Goal: Task Accomplishment & Management: Manage account settings

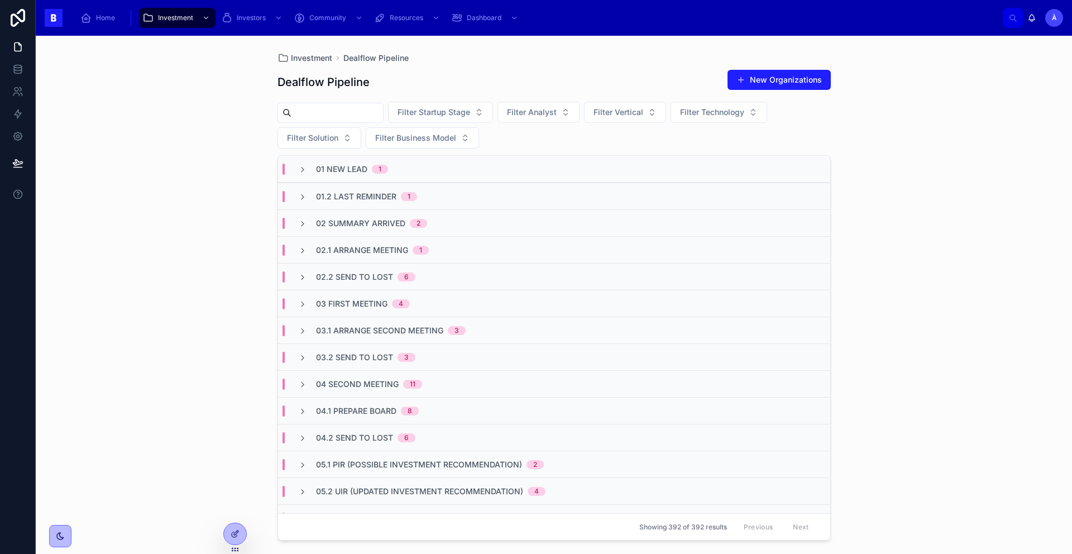
click at [363, 332] on span "03.1 Arrange Second Meeting" at bounding box center [379, 330] width 127 height 11
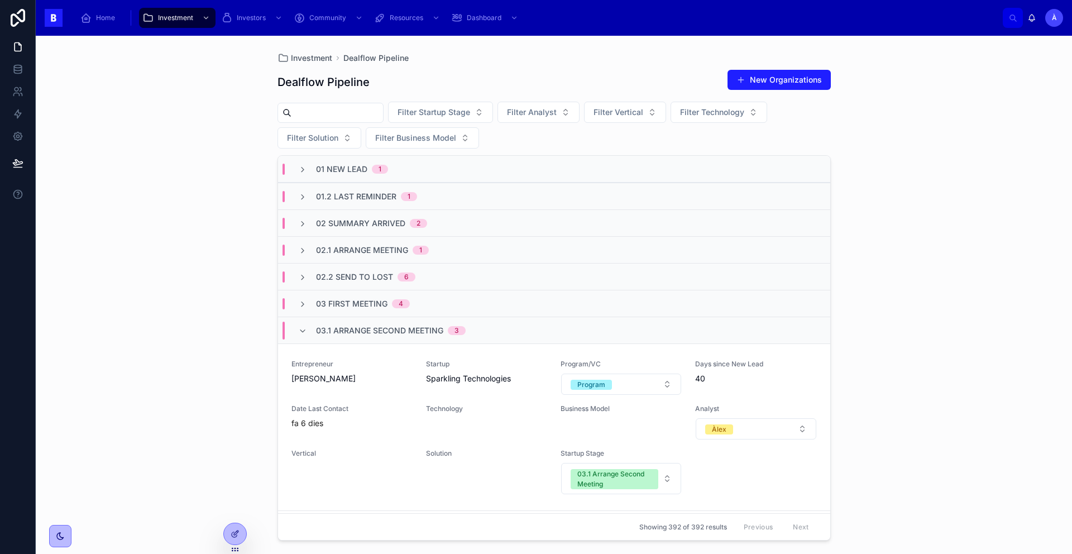
click at [363, 332] on span "03.1 Arrange Second Meeting" at bounding box center [379, 330] width 127 height 11
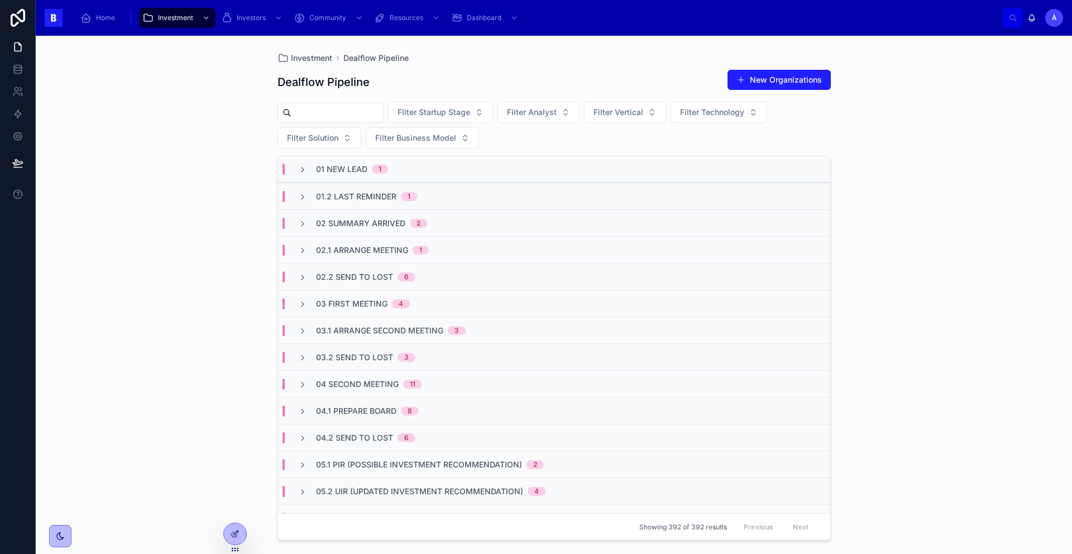
click at [363, 332] on span "03.1 Arrange Second Meeting" at bounding box center [379, 330] width 127 height 11
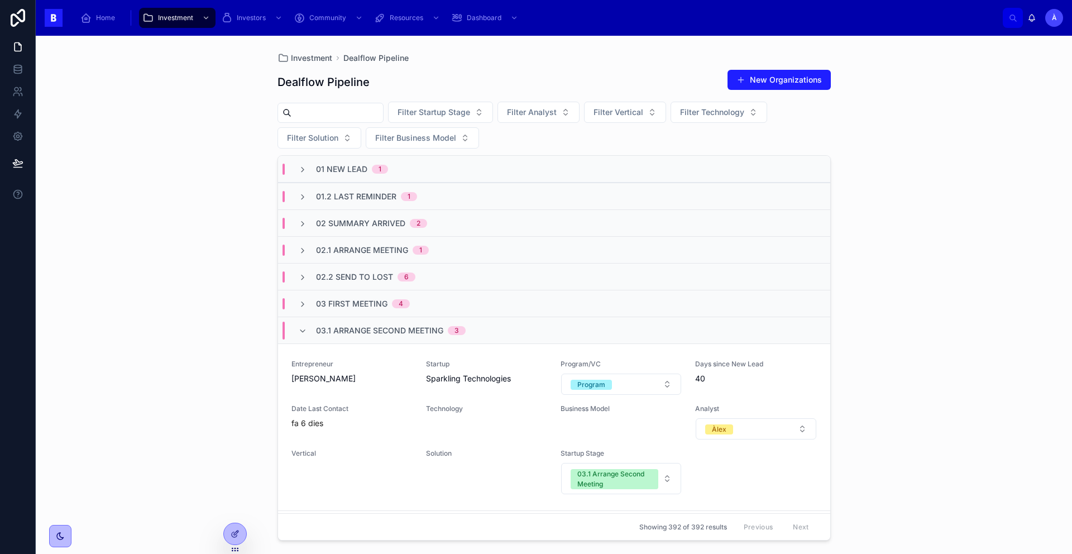
click at [334, 327] on span "03.1 Arrange Second Meeting" at bounding box center [379, 330] width 127 height 11
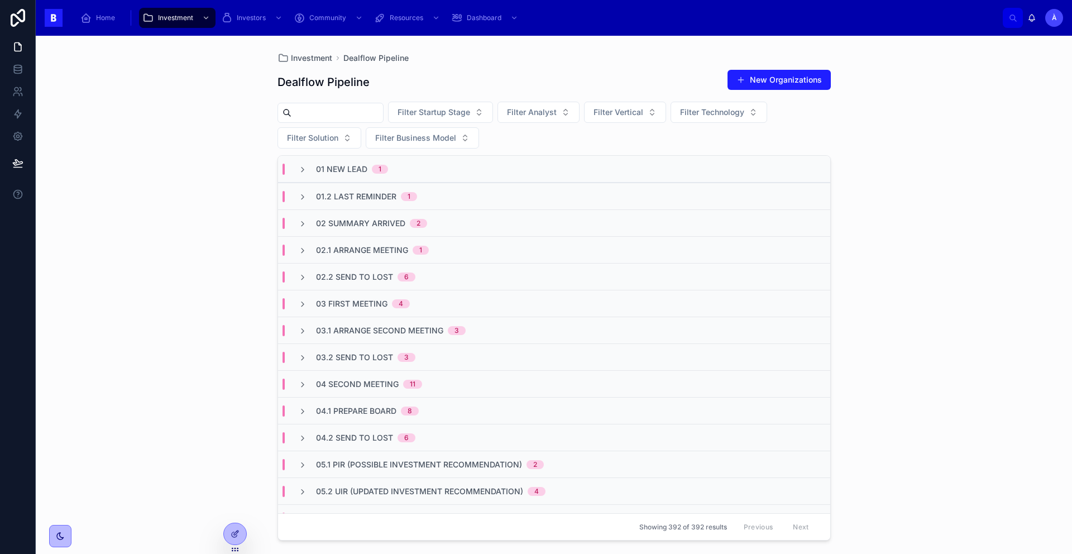
click at [340, 116] on input "text" at bounding box center [337, 113] width 92 height 16
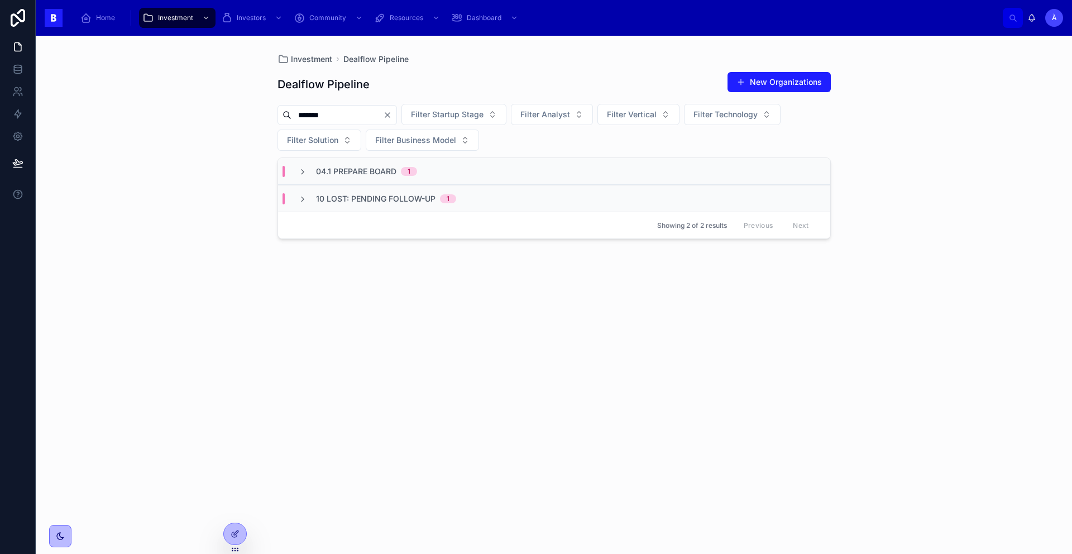
type input "*******"
click at [361, 195] on span "10 Lost: Pending Follow-up" at bounding box center [375, 198] width 119 height 11
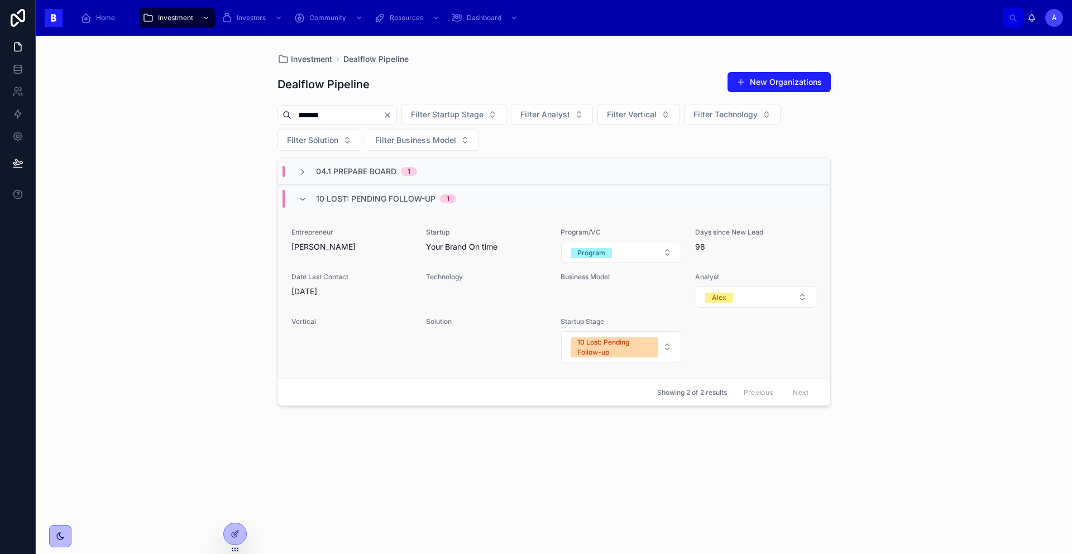
click at [372, 257] on div "Entrepreneur [PERSON_NAME]" at bounding box center [351, 246] width 121 height 36
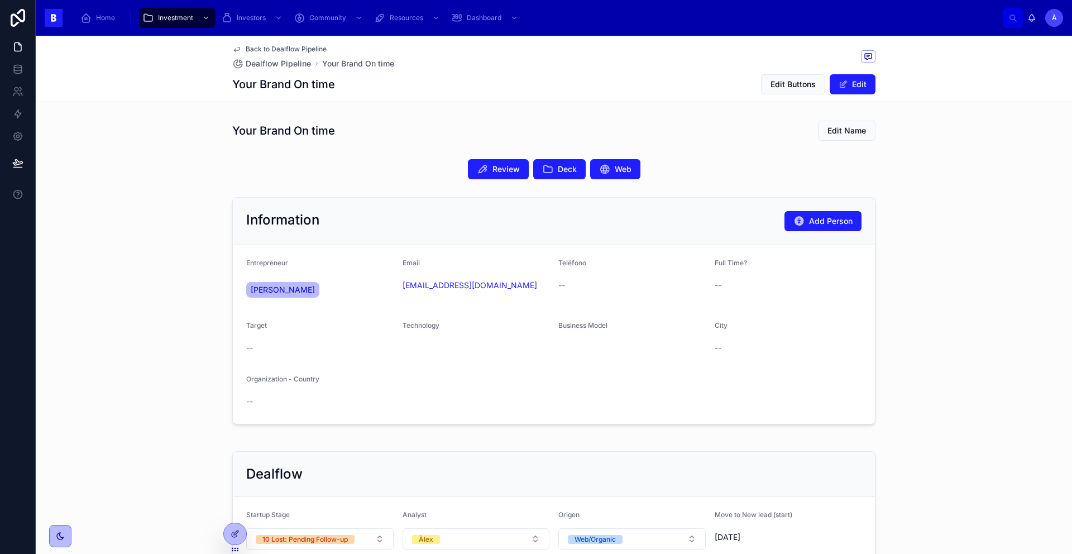
click at [505, 182] on div "Review Deck Web" at bounding box center [554, 169] width 1036 height 29
click at [504, 175] on button "Review" at bounding box center [498, 169] width 61 height 20
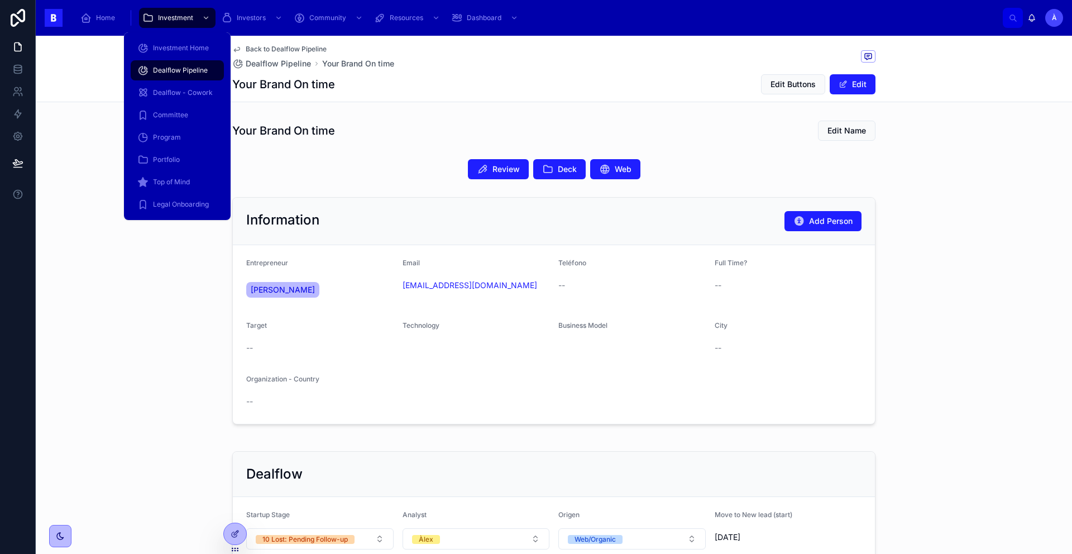
click at [178, 71] on span "Dealflow Pipeline" at bounding box center [180, 70] width 55 height 9
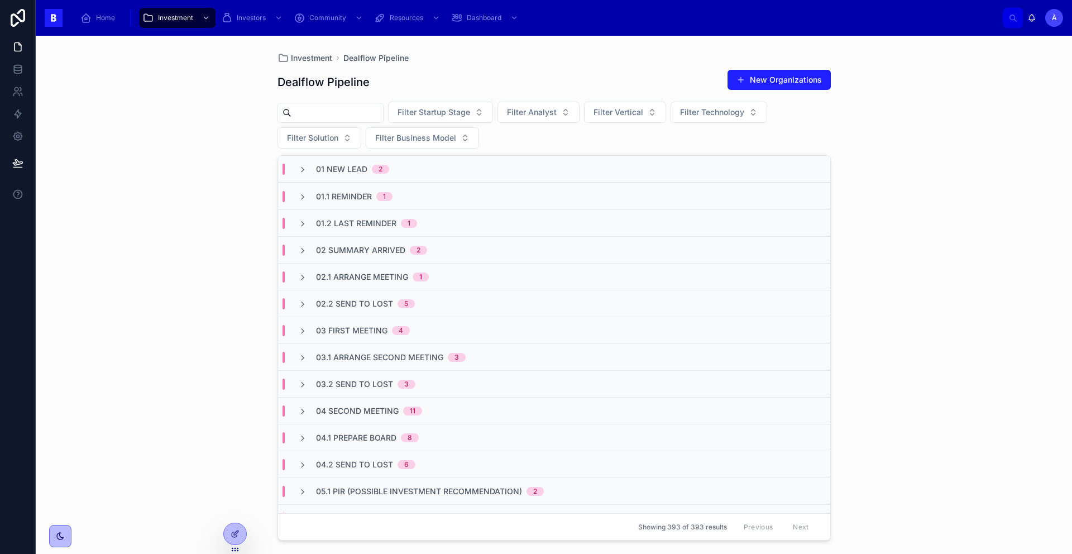
click at [367, 223] on span "01.2 Last Reminder" at bounding box center [356, 223] width 80 height 11
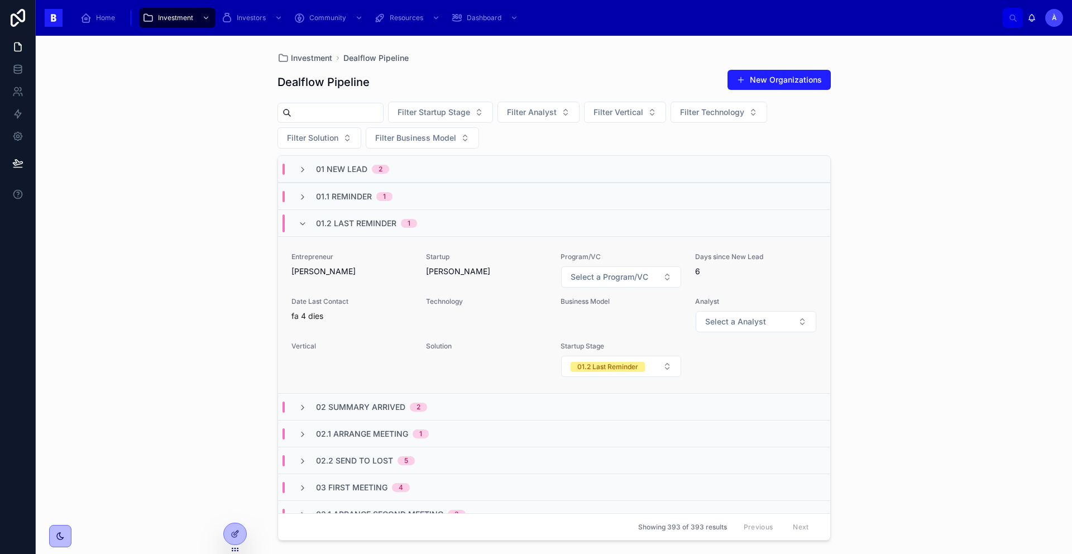
click at [388, 290] on div "Entrepreneur [PERSON_NAME] Startup [PERSON_NAME] Program/VC Select a Program/VC…" at bounding box center [553, 314] width 525 height 125
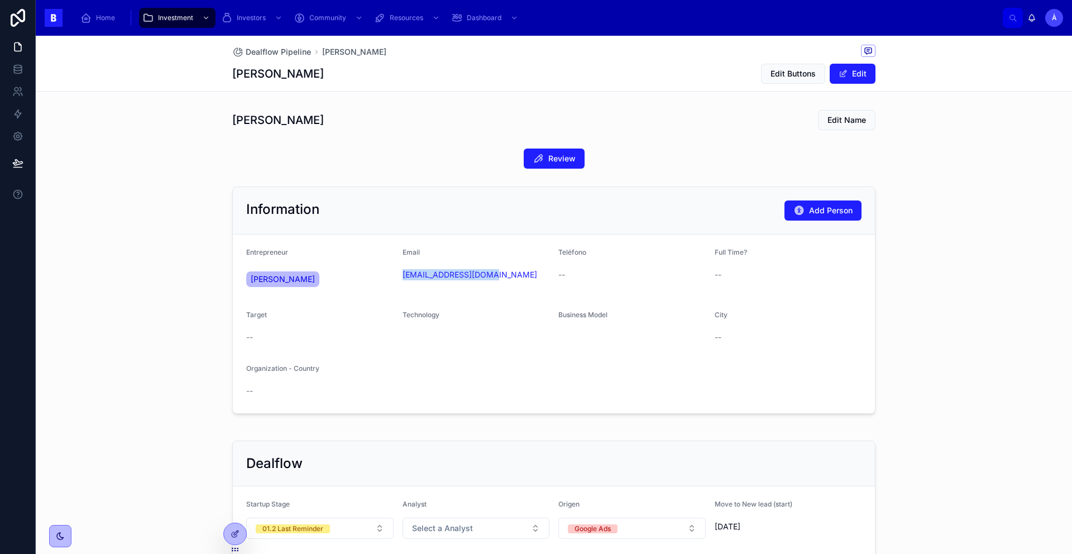
drag, startPoint x: 499, startPoint y: 290, endPoint x: 396, endPoint y: 276, distance: 104.3
click at [396, 276] on form "Entrepreneur [PERSON_NAME] Email [EMAIL_ADDRESS][DOMAIN_NAME] Teléfono -- Full …" at bounding box center [554, 324] width 642 height 179
copy link "[EMAIL_ADDRESS][DOMAIN_NAME]"
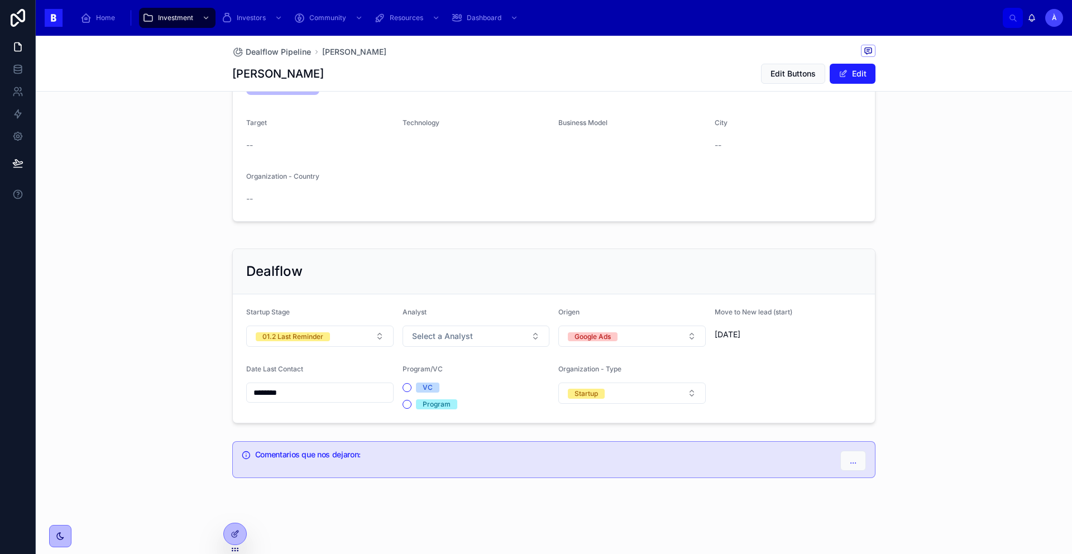
click at [326, 393] on input "********" at bounding box center [320, 393] width 146 height 16
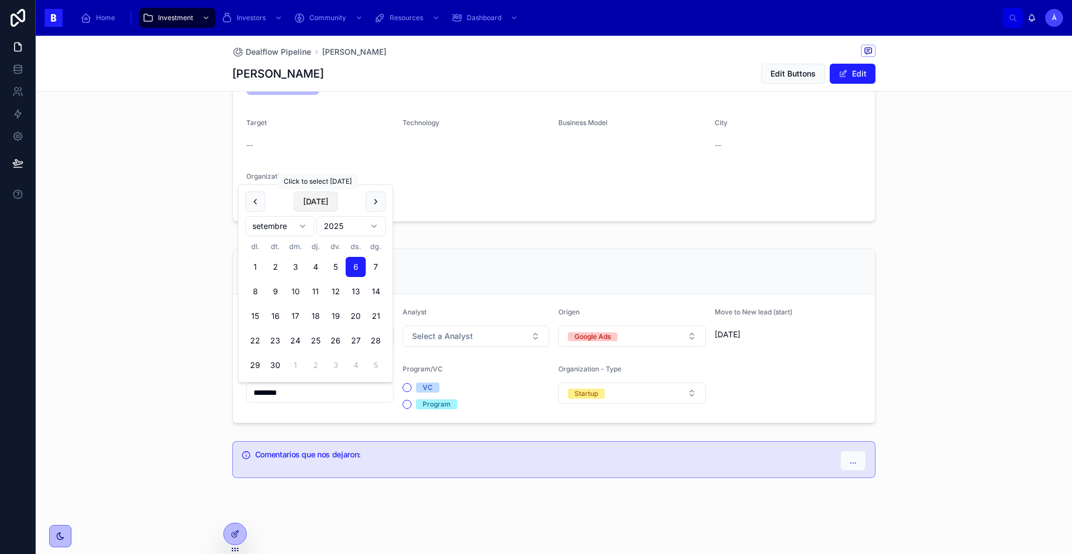
click at [314, 206] on button "[DATE]" at bounding box center [316, 202] width 44 height 20
type input "*********"
click at [314, 206] on span "[DATE]" at bounding box center [316, 202] width 44 height 20
click at [491, 256] on div "Dealflow" at bounding box center [554, 271] width 642 height 45
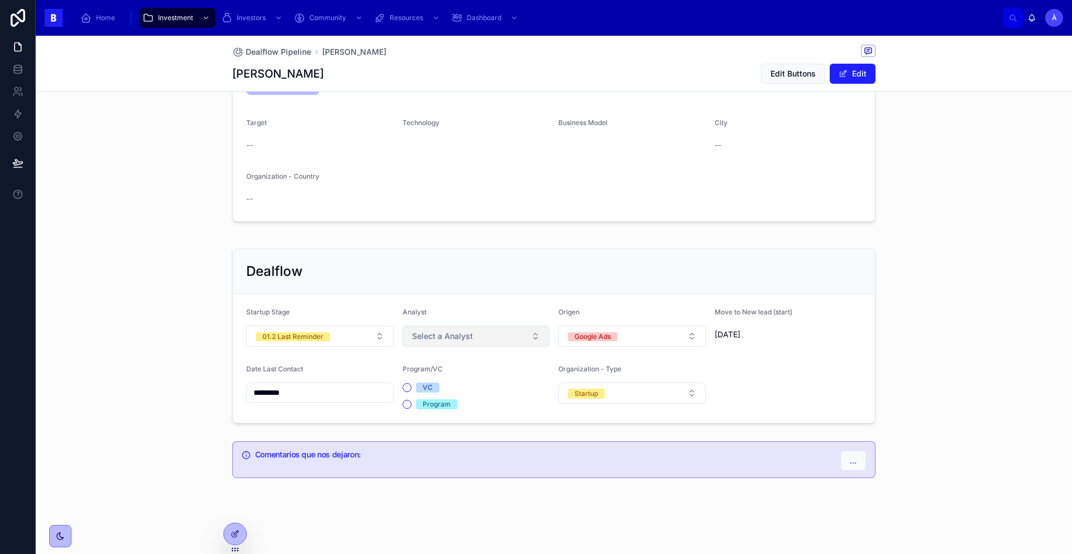
click at [453, 337] on span "Select a Analyst" at bounding box center [442, 336] width 61 height 11
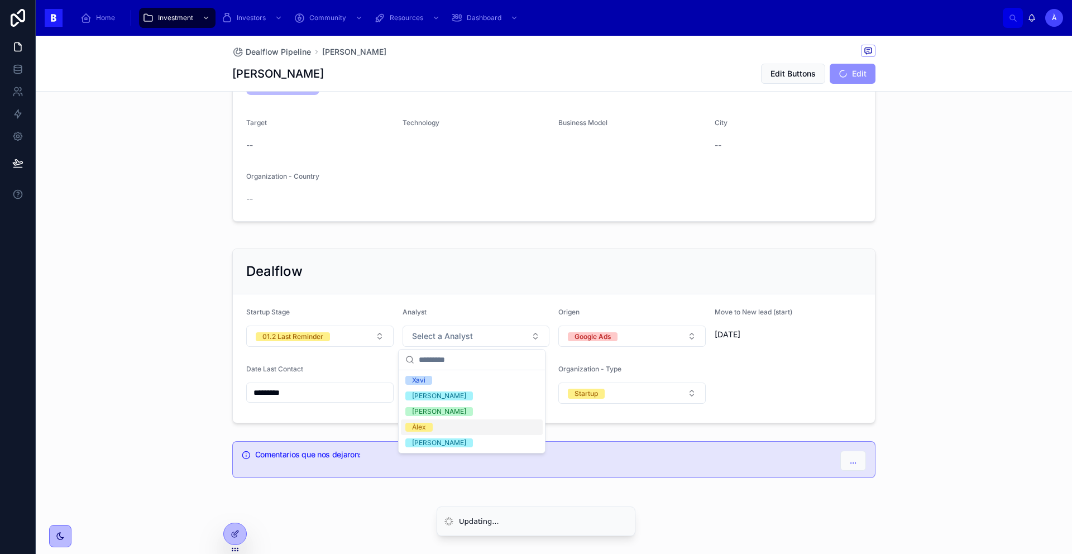
click at [420, 423] on div "Àlex" at bounding box center [419, 427] width 14 height 9
click at [334, 339] on button "01.2 Last Reminder" at bounding box center [319, 336] width 147 height 21
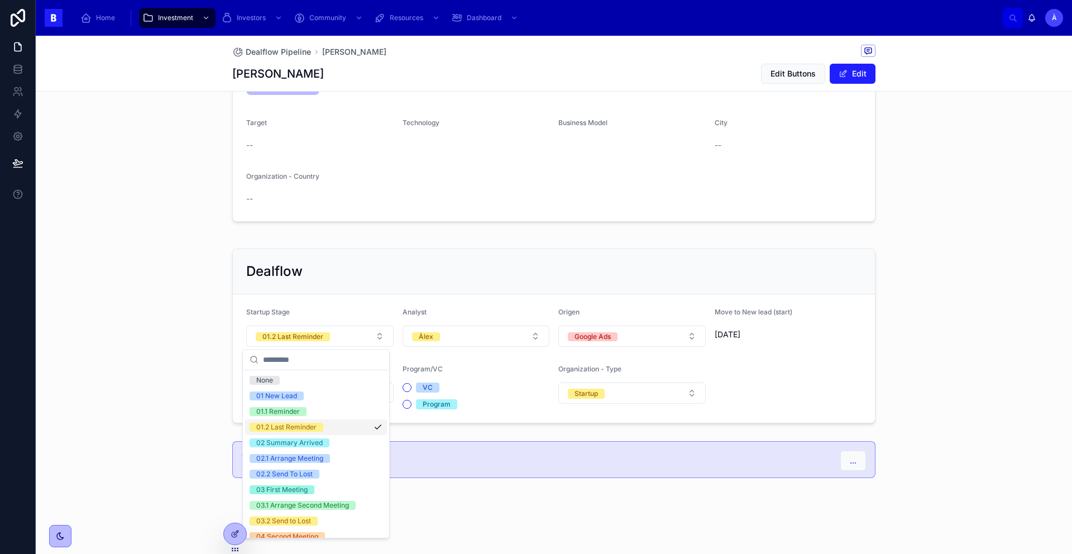
scroll to position [386, 0]
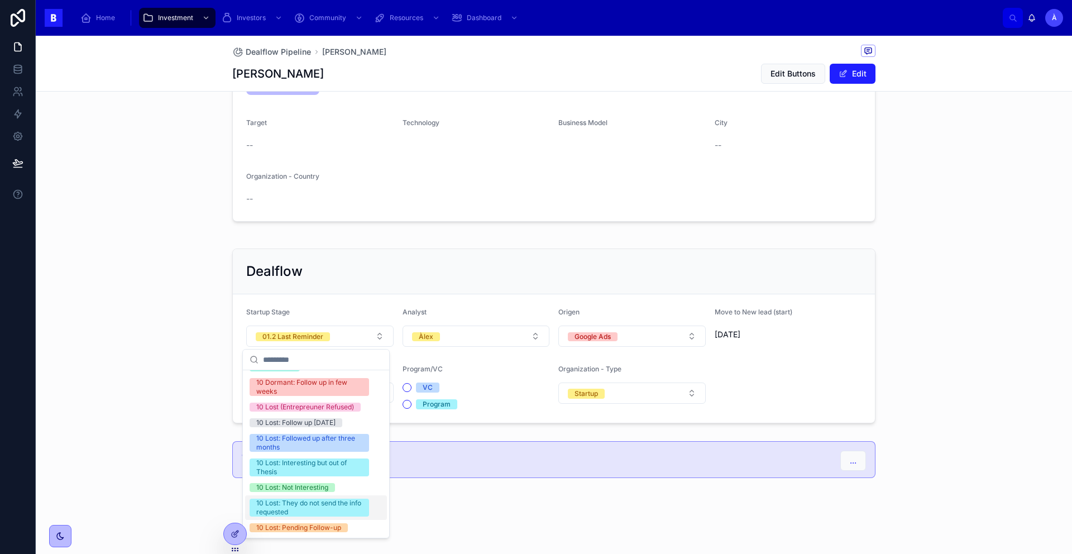
click at [312, 508] on div "10 Lost: They do not send the info requested" at bounding box center [309, 508] width 106 height 18
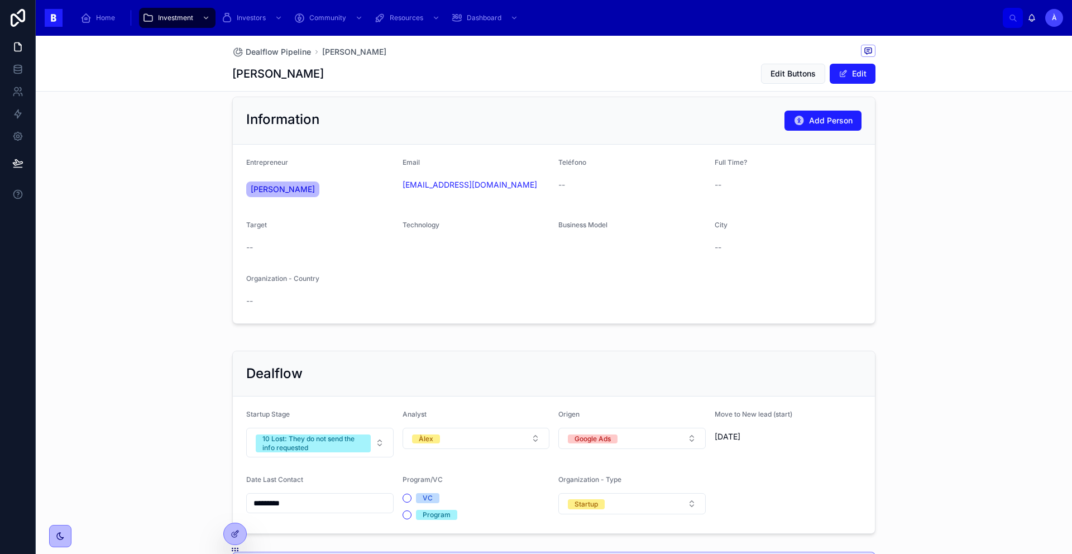
scroll to position [0, 0]
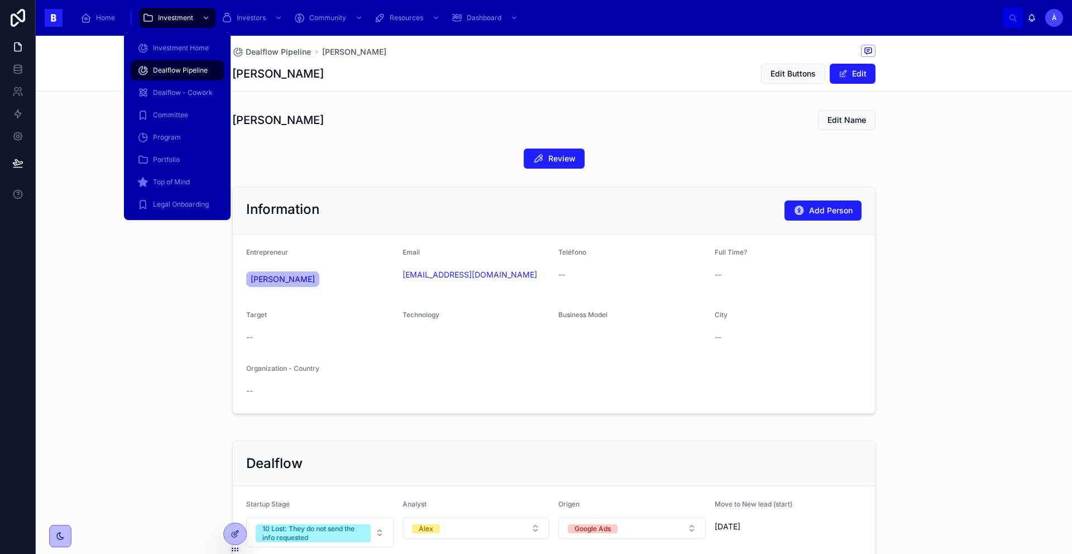
click at [190, 75] on div "Dealflow Pipeline" at bounding box center [177, 70] width 80 height 18
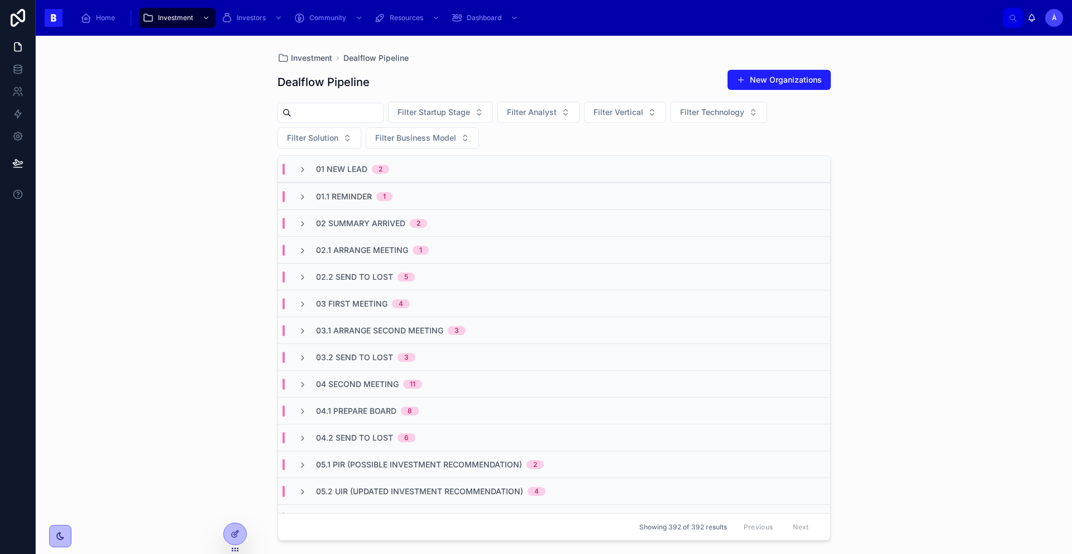
click at [376, 249] on span "02.1 Arrange Meeting" at bounding box center [362, 250] width 92 height 11
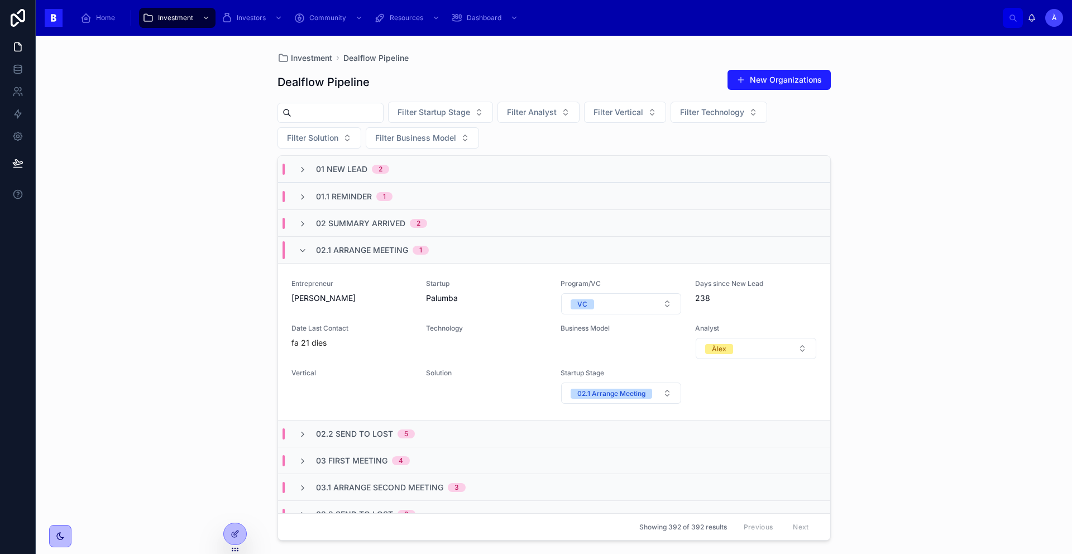
click at [376, 249] on span "02.1 Arrange Meeting" at bounding box center [362, 250] width 92 height 11
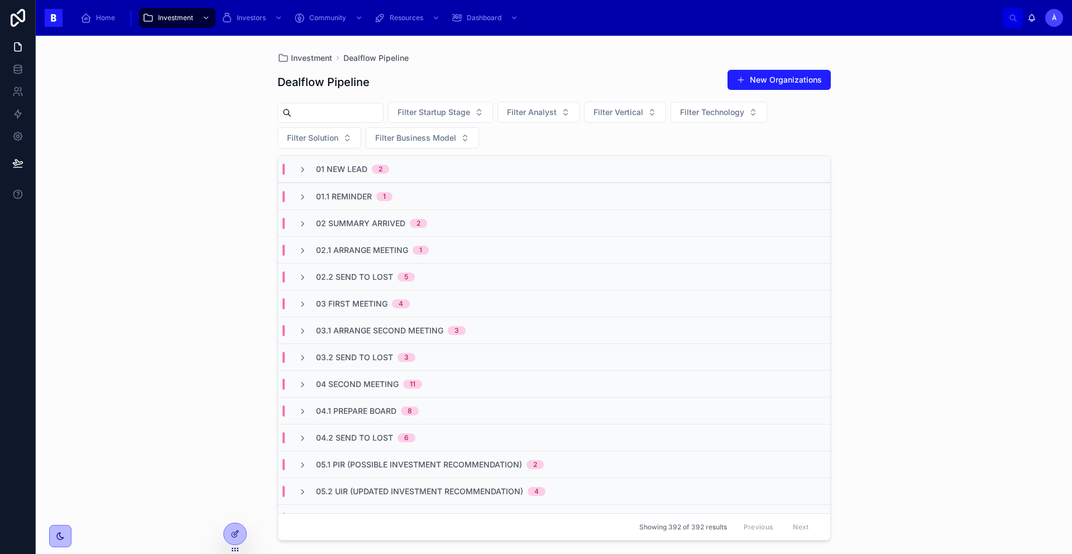
click at [370, 223] on span "02 Summary Arrived" at bounding box center [360, 223] width 89 height 11
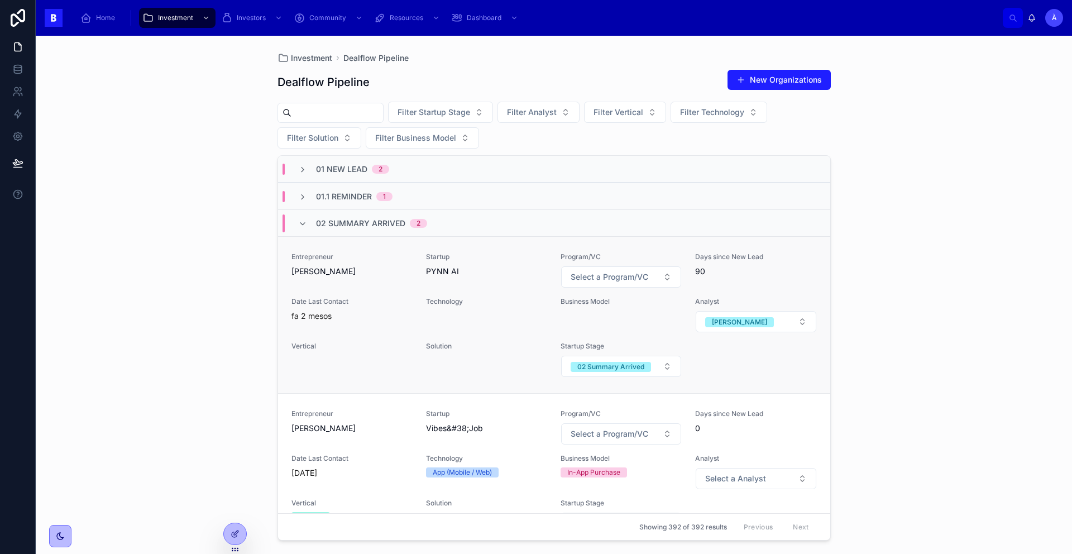
click at [371, 266] on span "[PERSON_NAME]" at bounding box center [351, 271] width 121 height 11
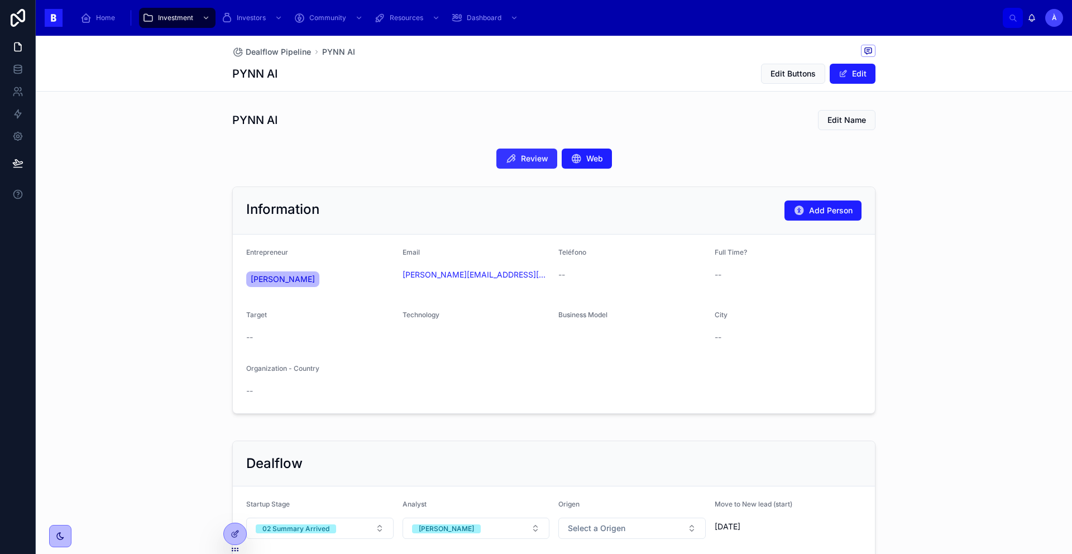
click at [512, 161] on icon at bounding box center [510, 158] width 11 height 11
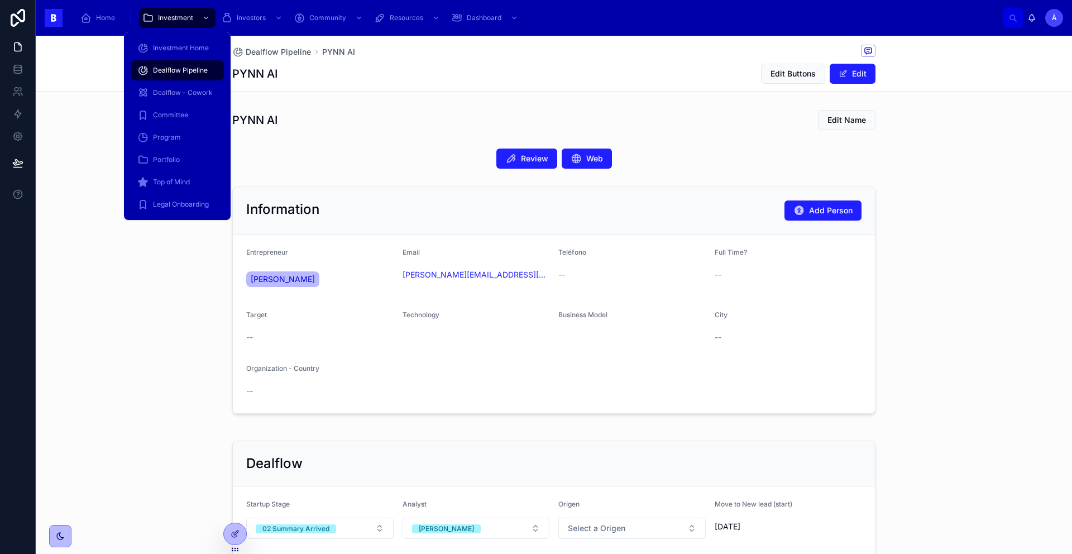
click at [183, 68] on span "Dealflow Pipeline" at bounding box center [180, 70] width 55 height 9
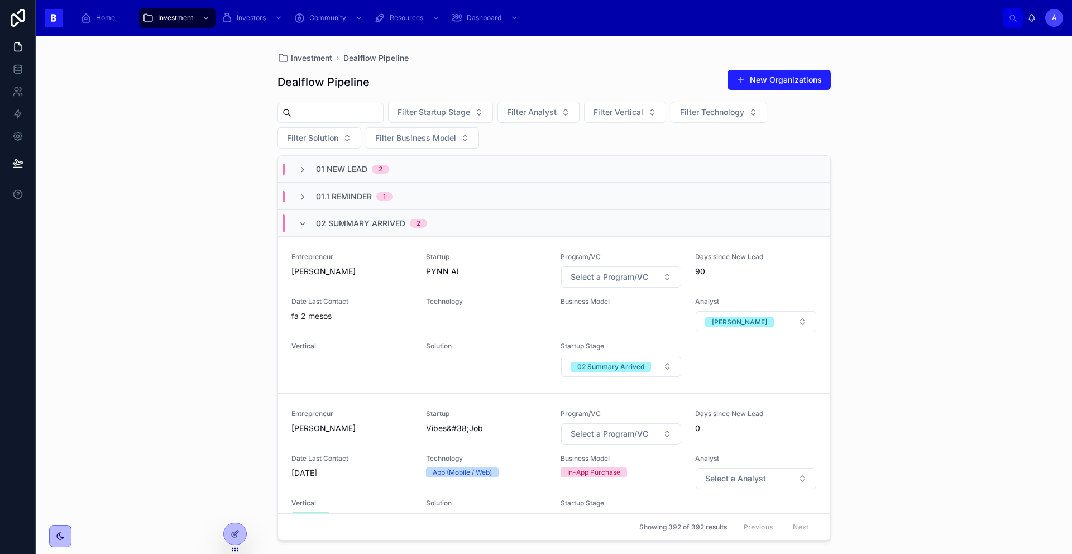
click at [327, 223] on span "02 Summary Arrived" at bounding box center [360, 223] width 89 height 11
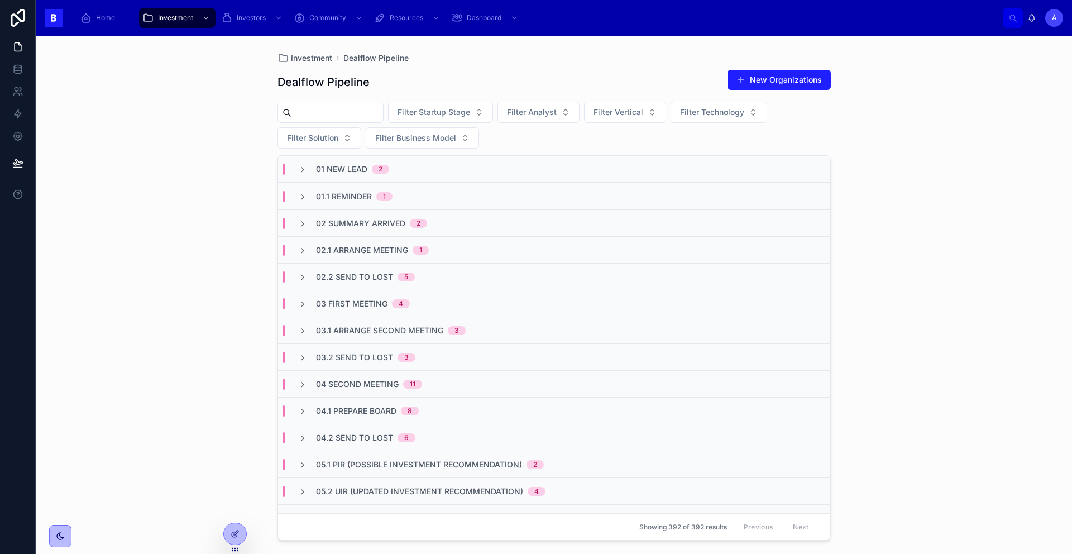
click at [378, 249] on span "02.1 Arrange Meeting" at bounding box center [362, 250] width 92 height 11
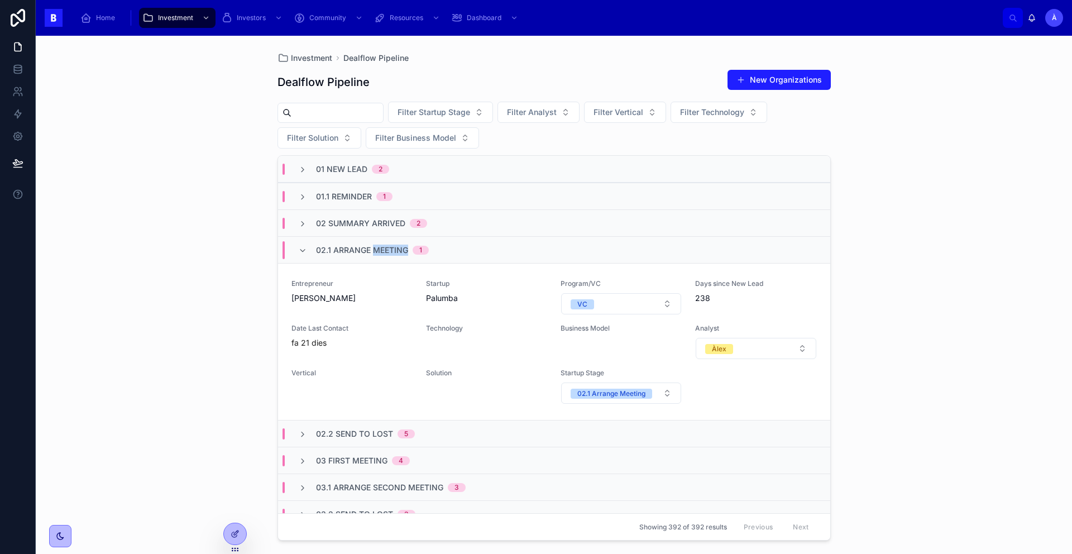
click at [378, 249] on span "02.1 Arrange Meeting" at bounding box center [362, 250] width 92 height 11
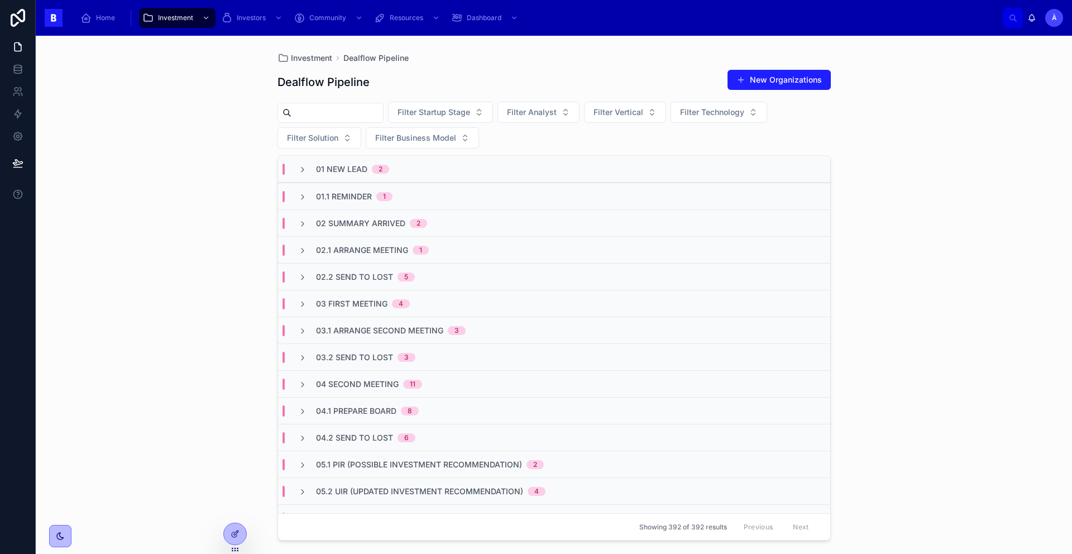
click at [371, 282] on div "02.2 Send To Lost 5" at bounding box center [554, 276] width 552 height 27
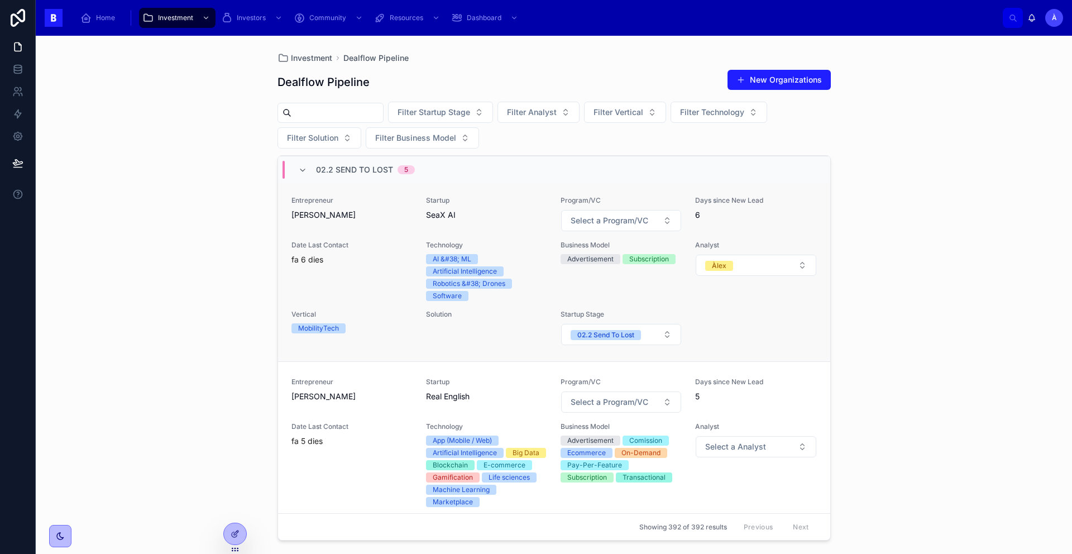
scroll to position [366, 0]
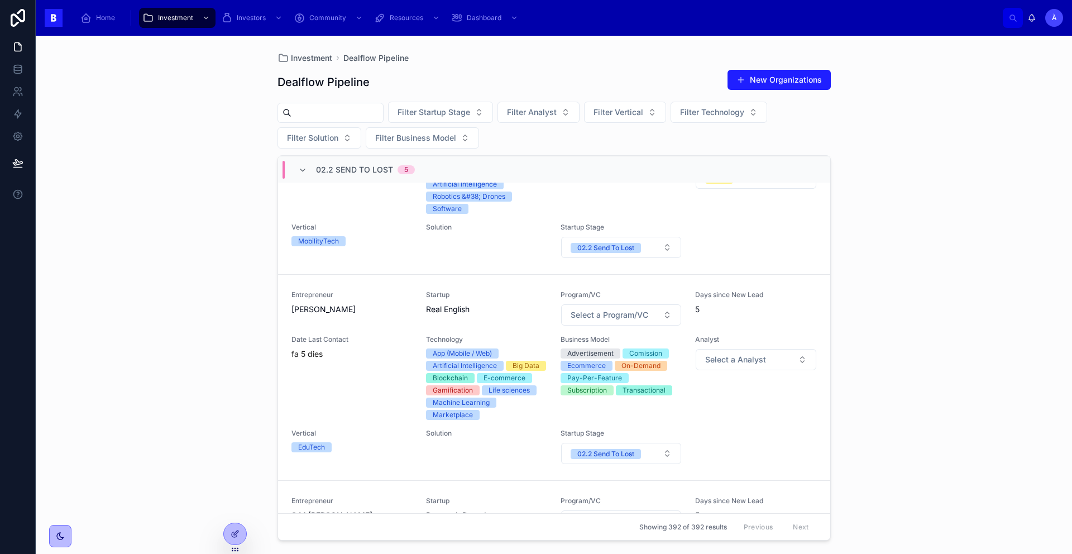
click at [343, 169] on span "02.2 Send To Lost" at bounding box center [354, 169] width 77 height 11
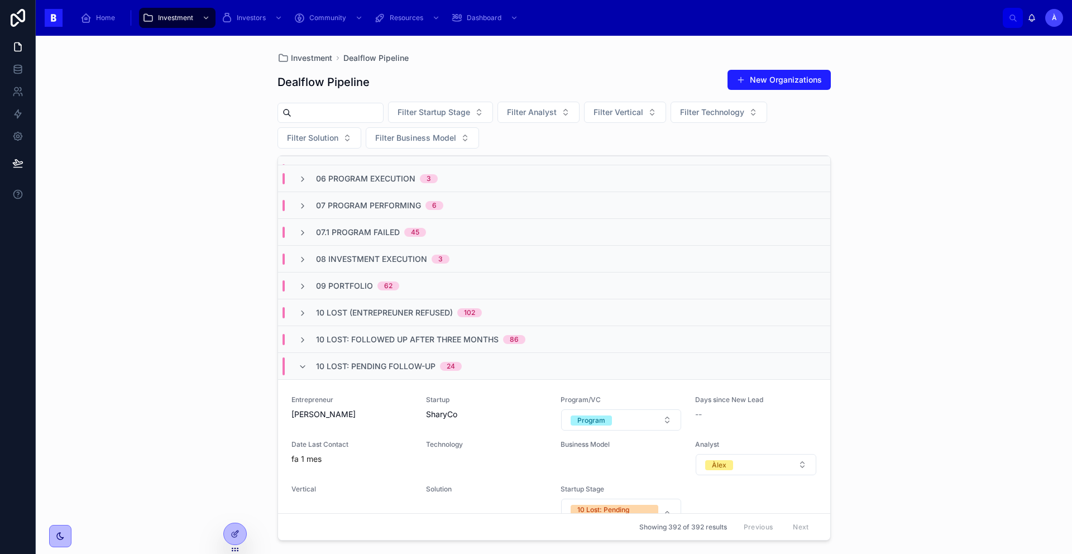
click at [331, 362] on span "10 Lost: Pending Follow-up" at bounding box center [375, 366] width 119 height 11
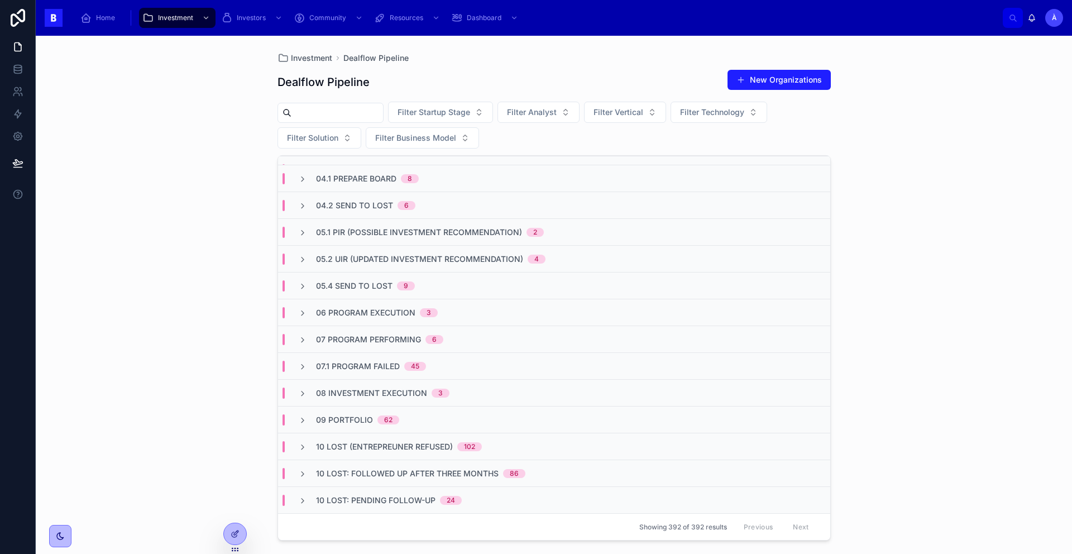
scroll to position [0, 0]
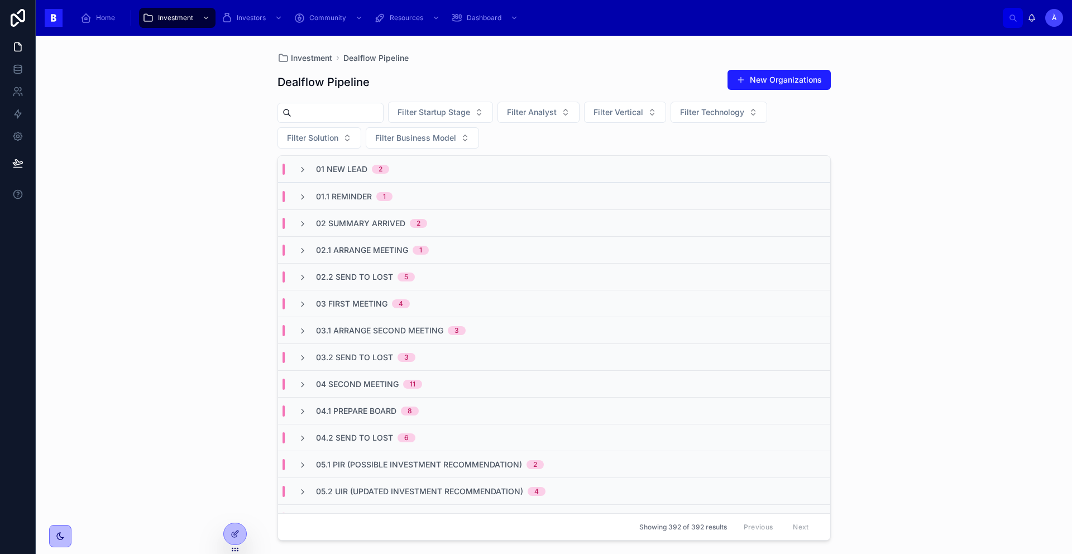
click at [345, 304] on span "03 First Meeting" at bounding box center [351, 303] width 71 height 11
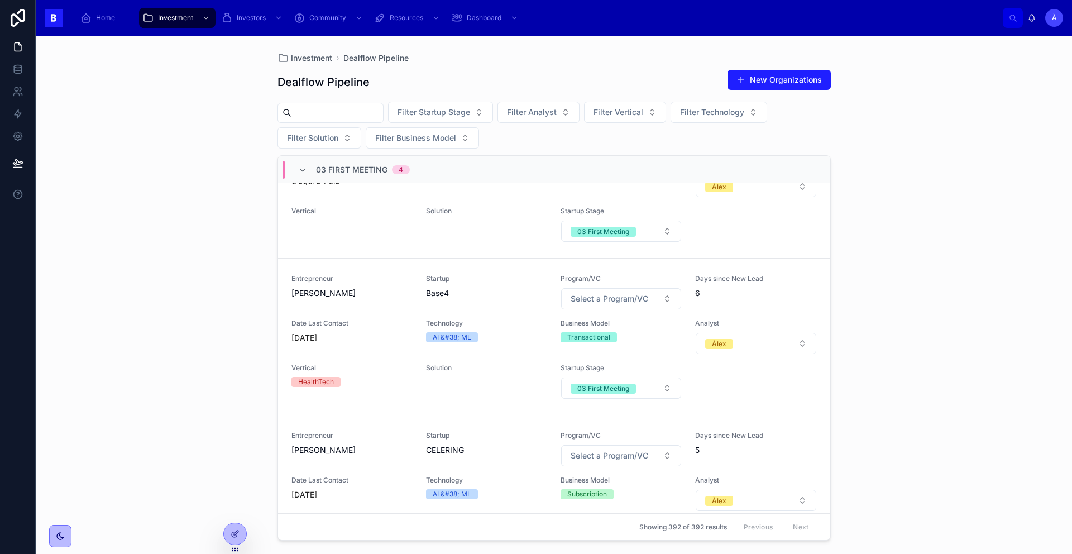
scroll to position [446, 0]
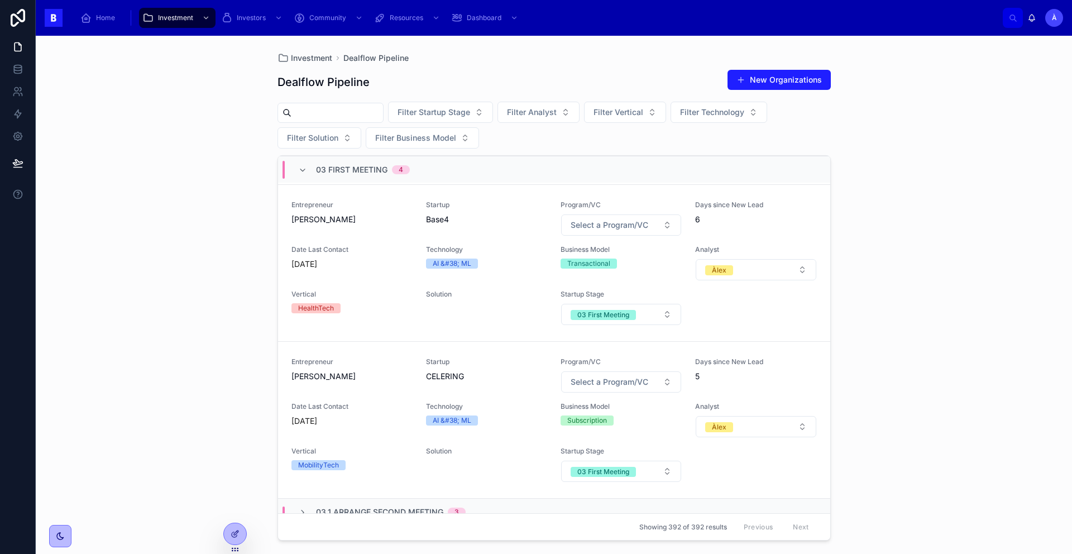
click at [314, 179] on div "03 First Meeting 4" at bounding box center [554, 169] width 552 height 27
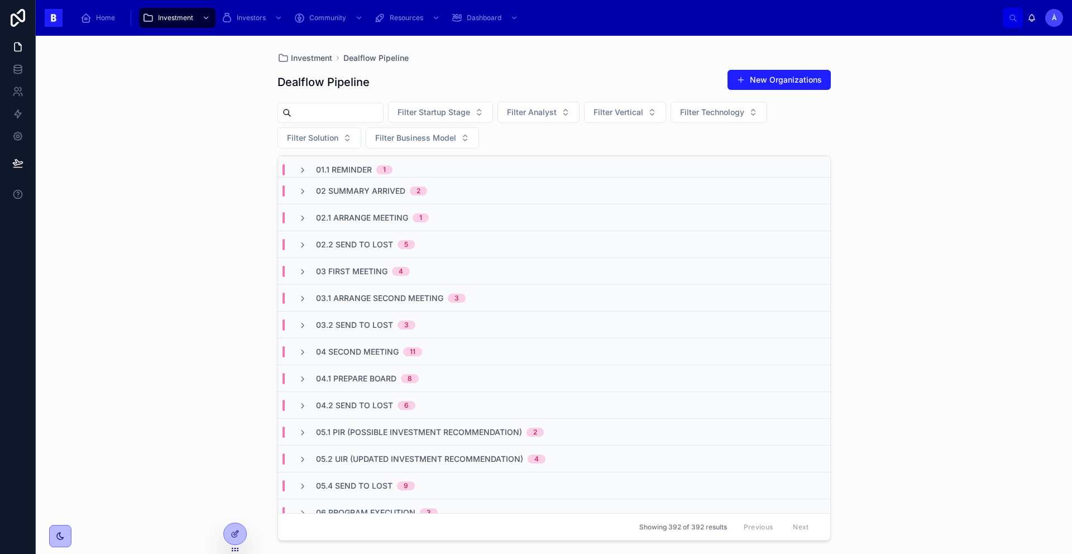
scroll to position [0, 0]
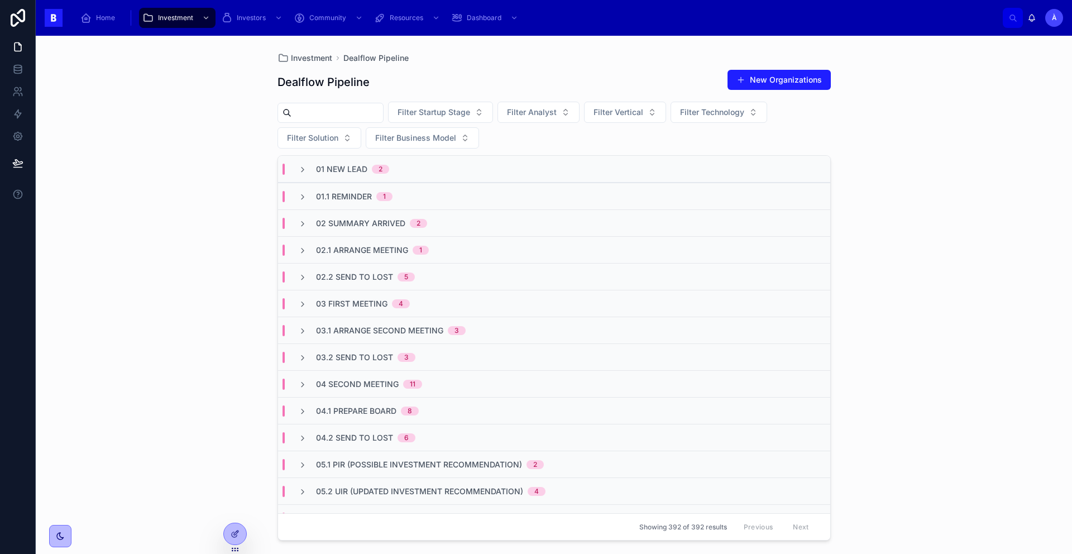
click at [362, 327] on span "03.1 Arrange Second Meeting" at bounding box center [379, 330] width 127 height 11
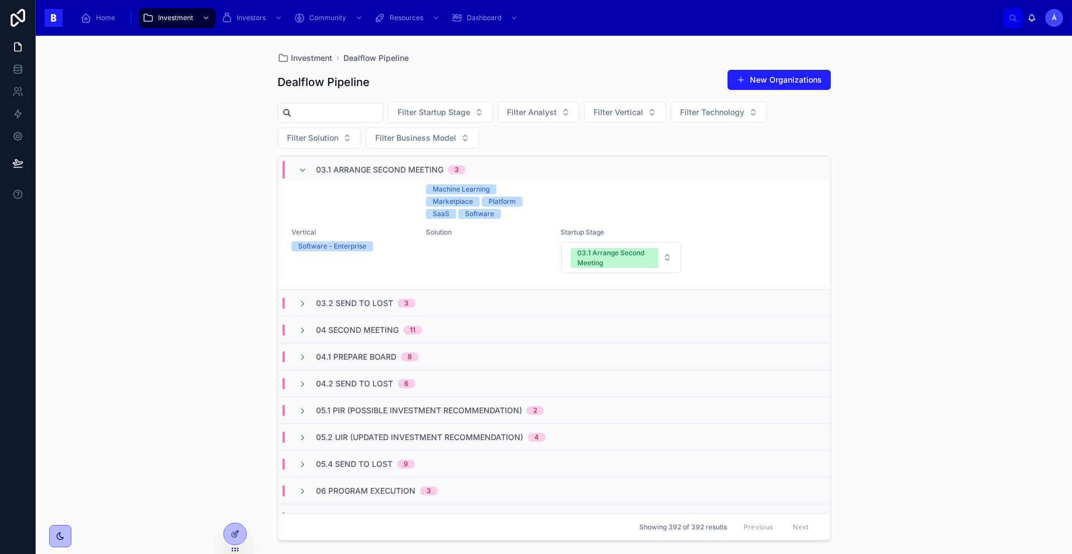
scroll to position [648, 0]
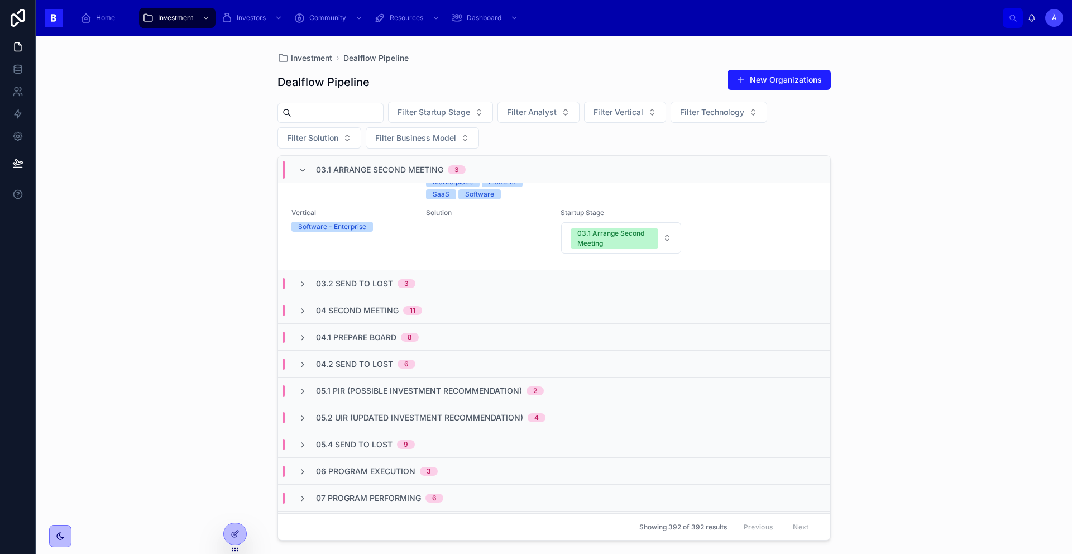
click at [369, 281] on span "03.2 Send to Lost" at bounding box center [354, 283] width 77 height 11
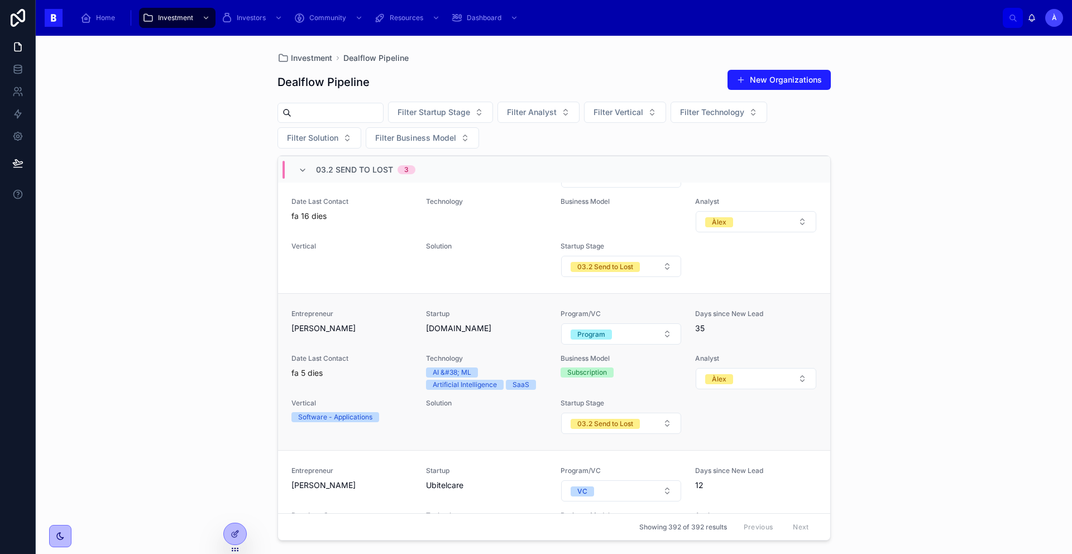
scroll to position [807, 0]
click at [378, 333] on span "[PERSON_NAME]" at bounding box center [351, 329] width 121 height 11
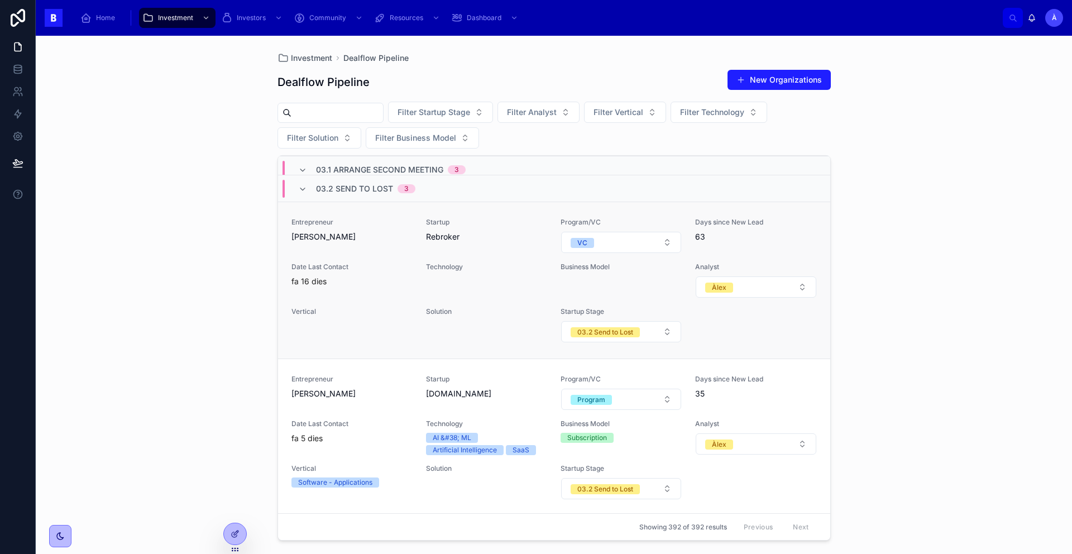
scroll to position [746, 0]
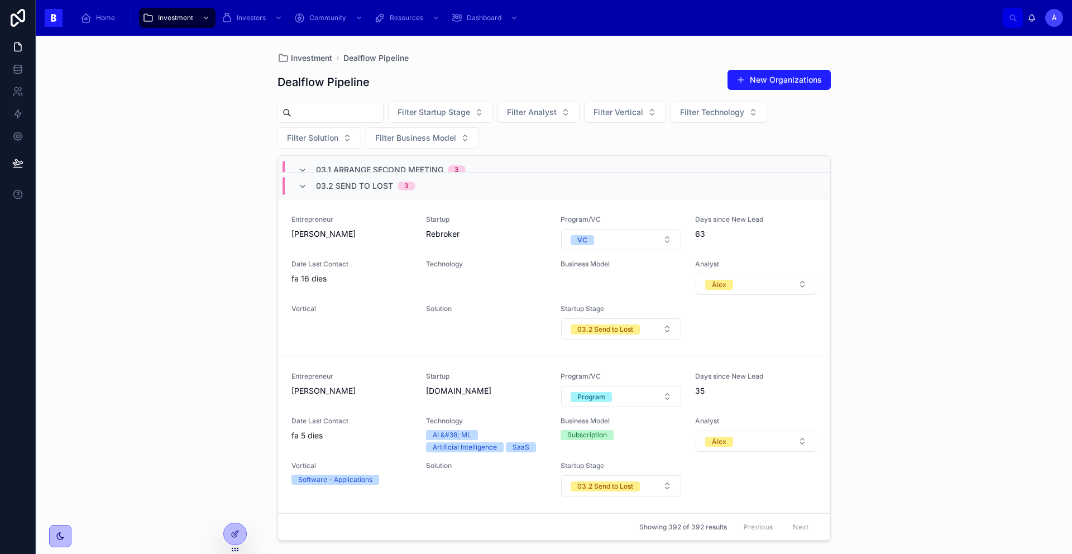
click at [311, 184] on div "03.2 Send to Lost 3" at bounding box center [356, 186] width 117 height 18
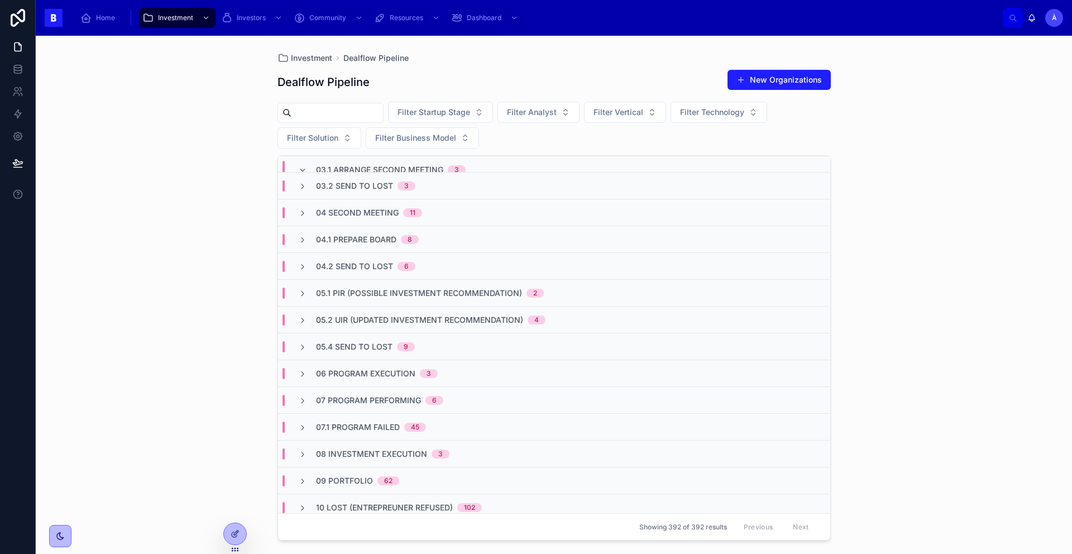
click at [340, 213] on span "04 Second Meeting" at bounding box center [357, 212] width 83 height 11
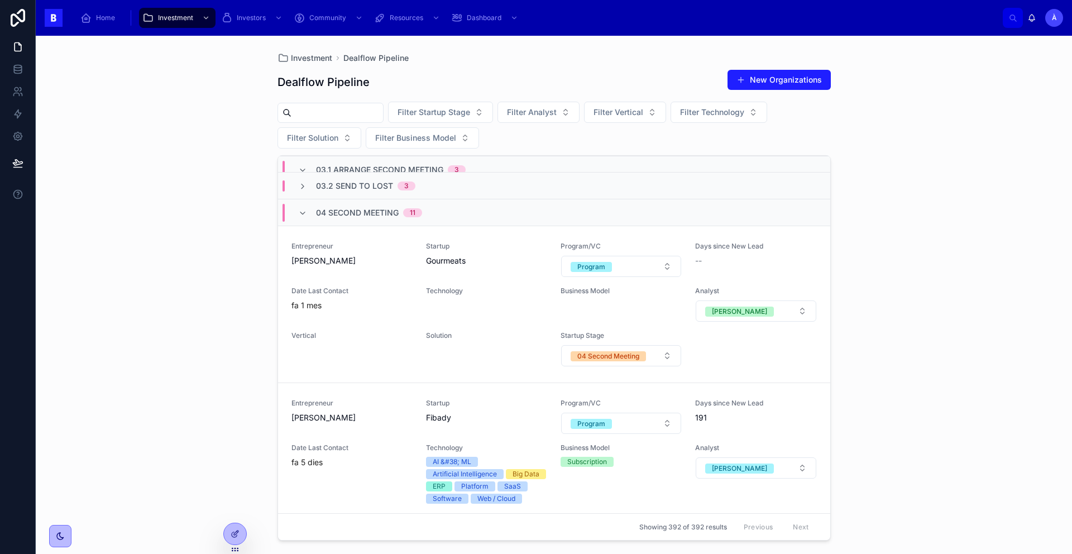
click at [340, 213] on span "04 Second Meeting" at bounding box center [357, 212] width 83 height 11
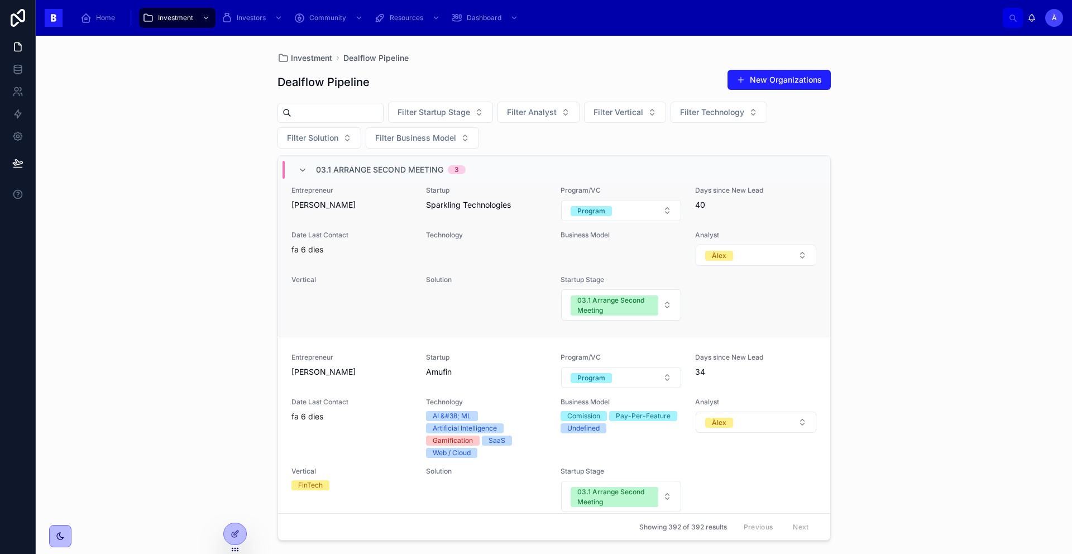
scroll to position [363, 0]
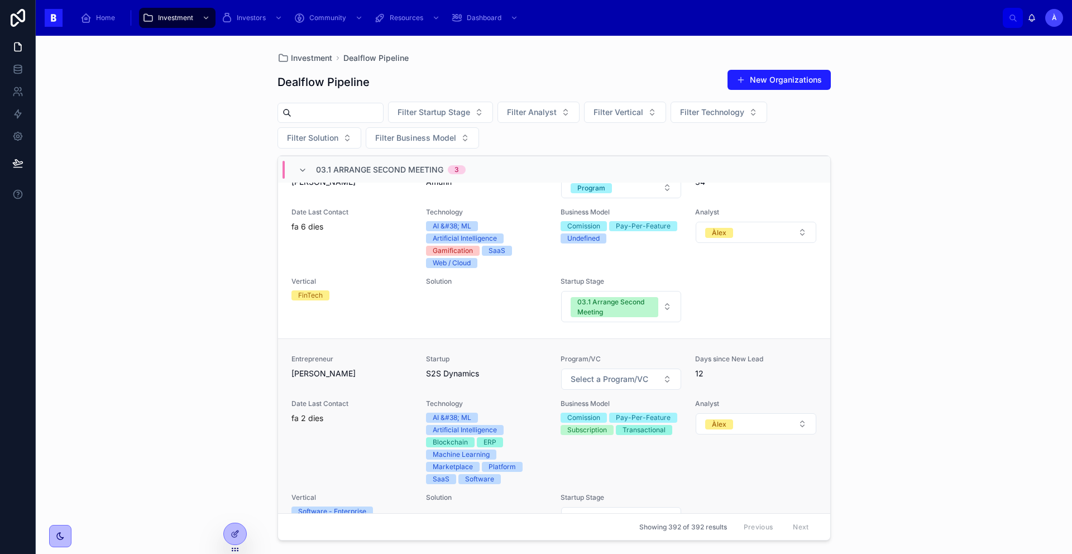
click at [372, 362] on span "Entrepreneur" at bounding box center [351, 359] width 121 height 9
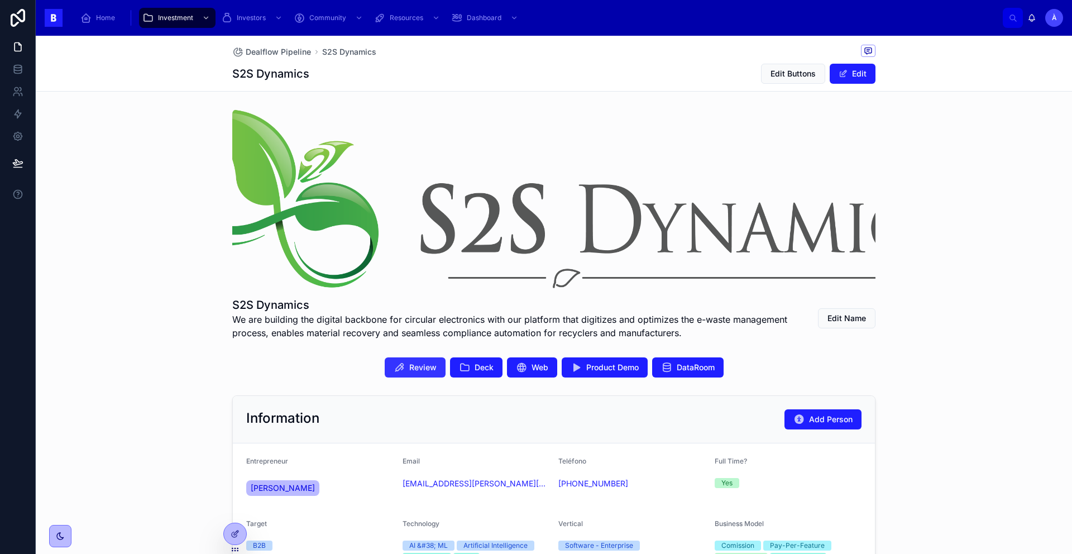
click at [403, 370] on button "Review" at bounding box center [415, 367] width 61 height 20
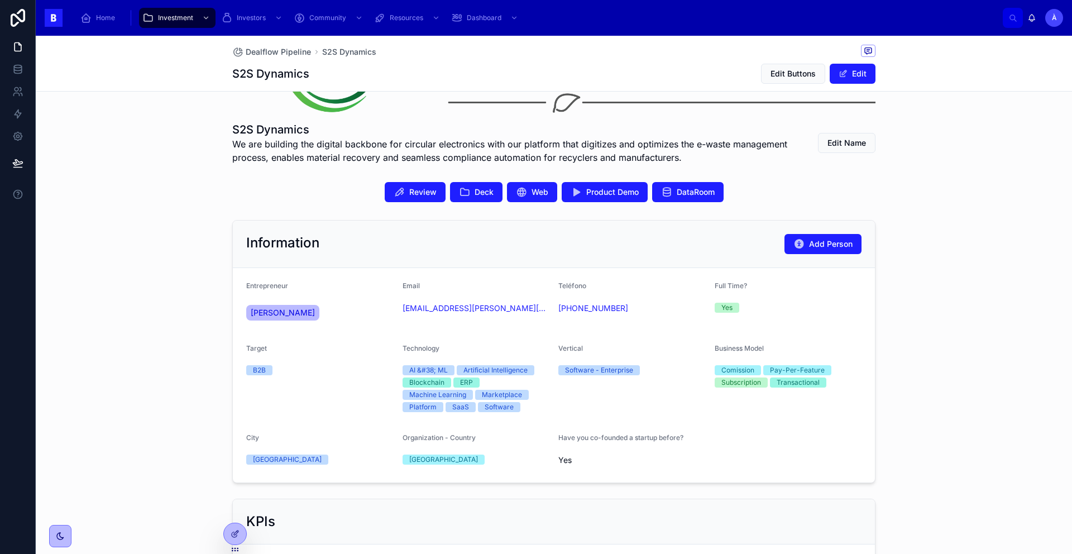
scroll to position [196, 0]
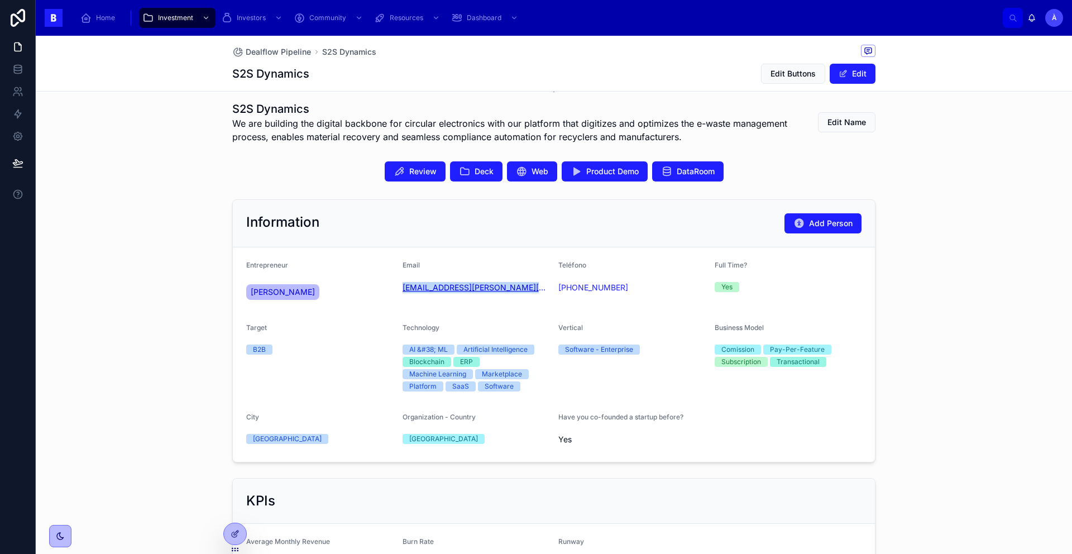
drag, startPoint x: 508, startPoint y: 304, endPoint x: 398, endPoint y: 290, distance: 111.0
click at [403, 290] on div "Email [EMAIL_ADDRESS][PERSON_NAME][DOMAIN_NAME]" at bounding box center [476, 283] width 147 height 45
copy link "[EMAIL_ADDRESS][PERSON_NAME][DOMAIN_NAME]"
drag, startPoint x: 229, startPoint y: 74, endPoint x: 316, endPoint y: 73, distance: 86.5
click at [317, 74] on div "S2S Dynamics Edit Buttons Edit" at bounding box center [553, 73] width 643 height 21
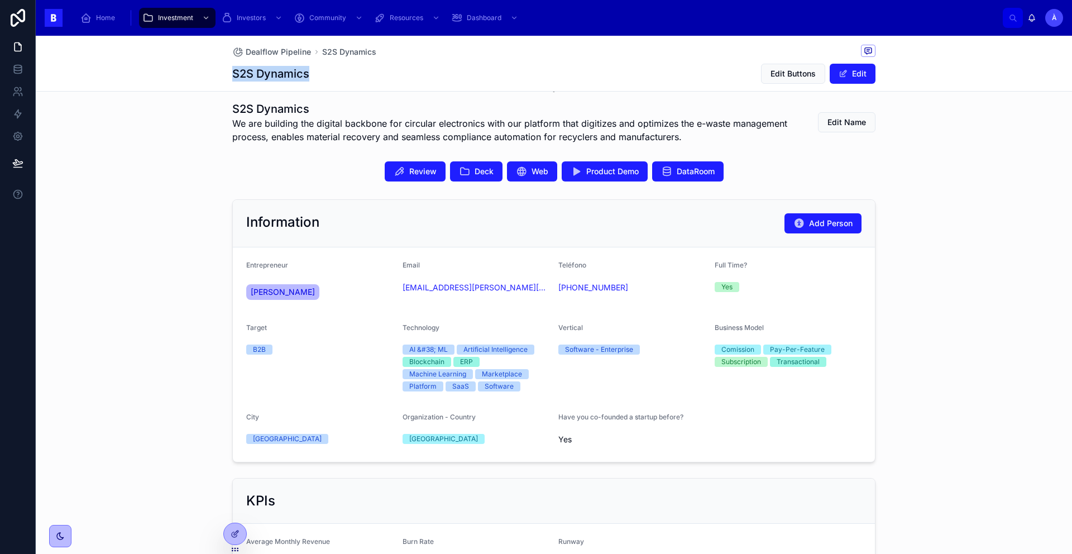
copy h1 "S2S Dynamics"
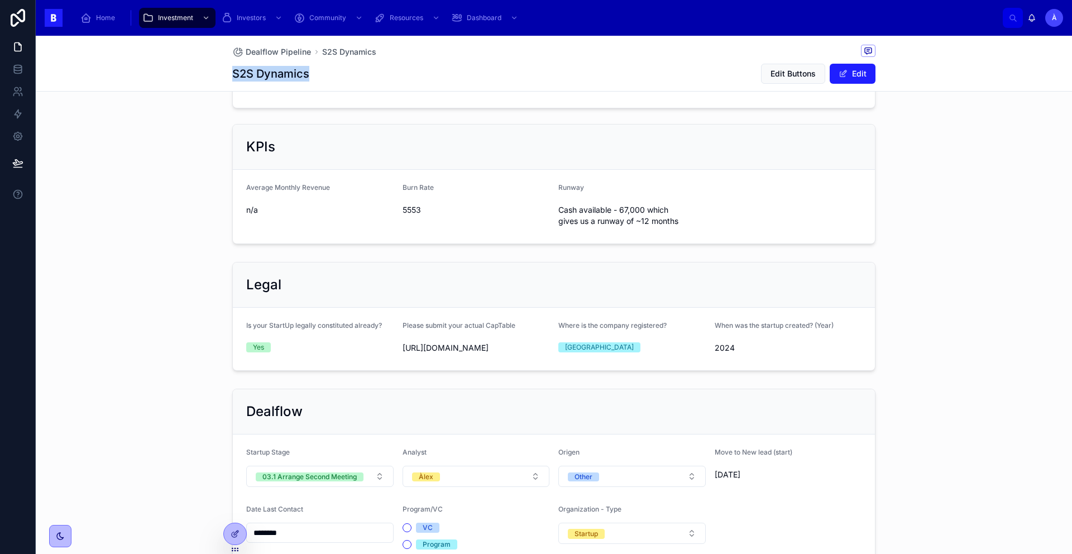
scroll to position [714, 0]
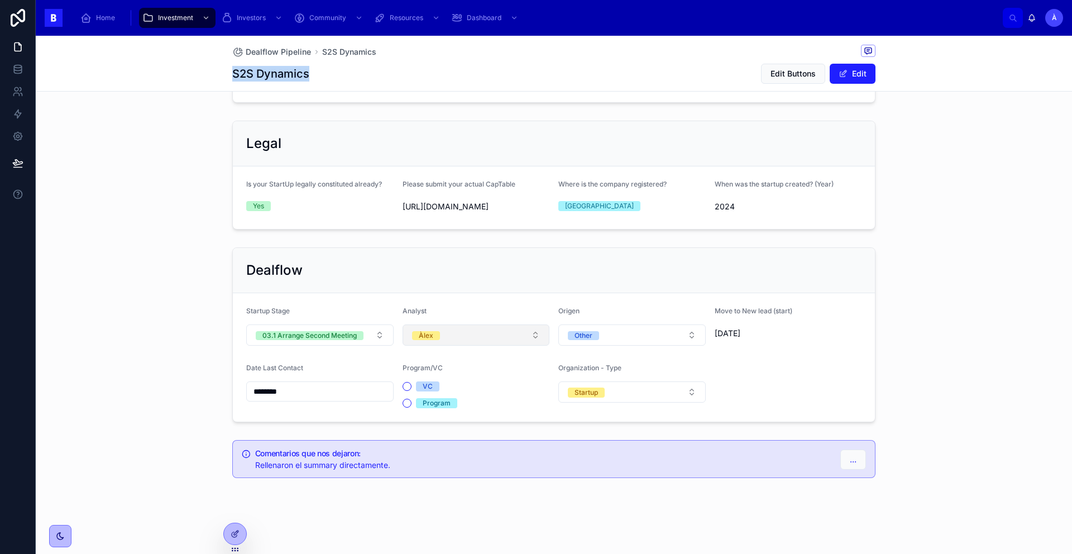
click at [428, 338] on div "Àlex" at bounding box center [426, 335] width 15 height 9
click at [431, 342] on button "Select a Analyst" at bounding box center [476, 334] width 147 height 21
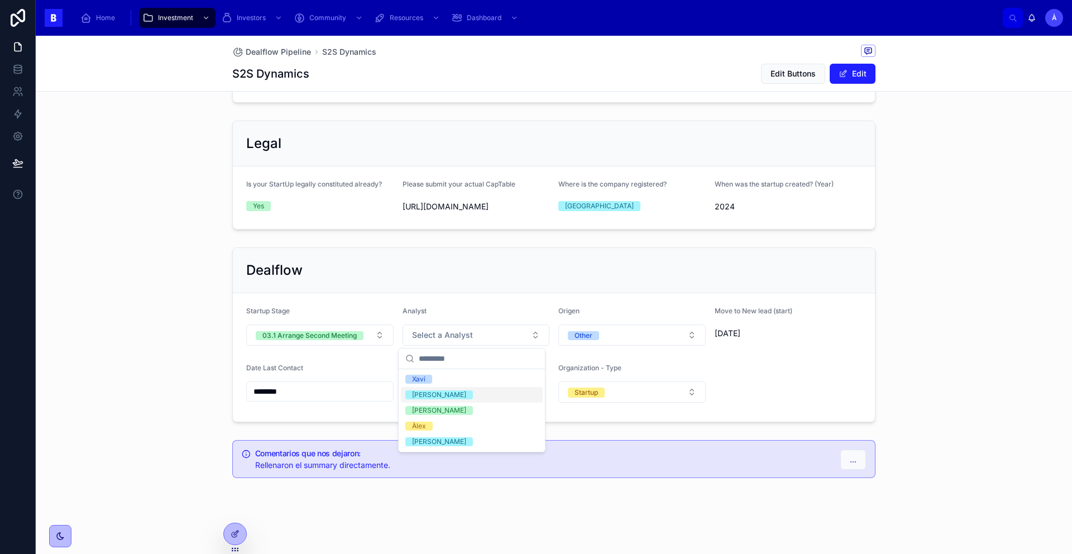
click at [430, 390] on div "[PERSON_NAME]" at bounding box center [439, 394] width 54 height 9
click at [369, 423] on div "Dealflow Startup Stage 03.1 Arrange Second Meeting Analyst [PERSON_NAME] Other …" at bounding box center [554, 335] width 657 height 184
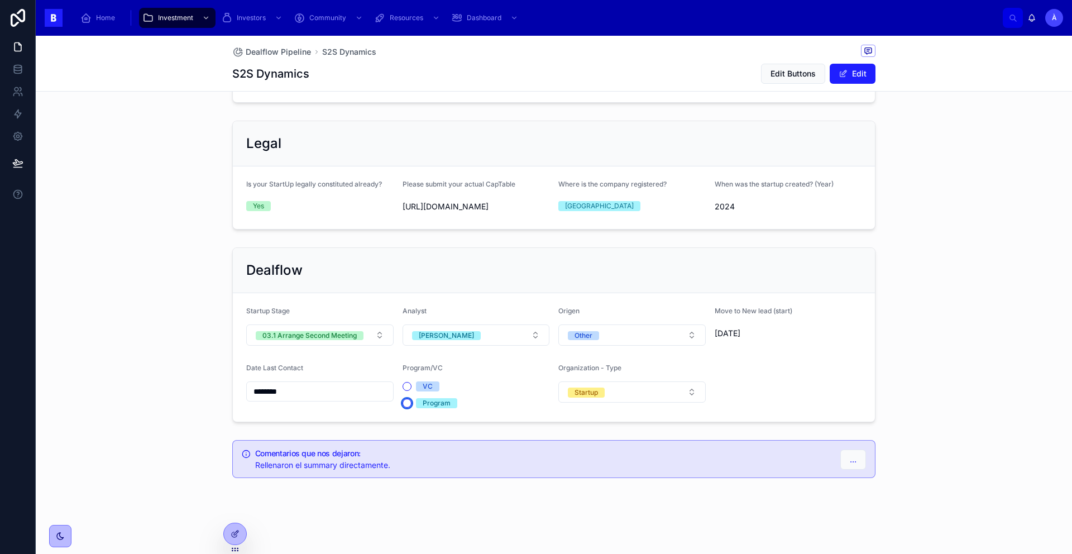
click at [403, 404] on button "Program" at bounding box center [407, 403] width 9 height 9
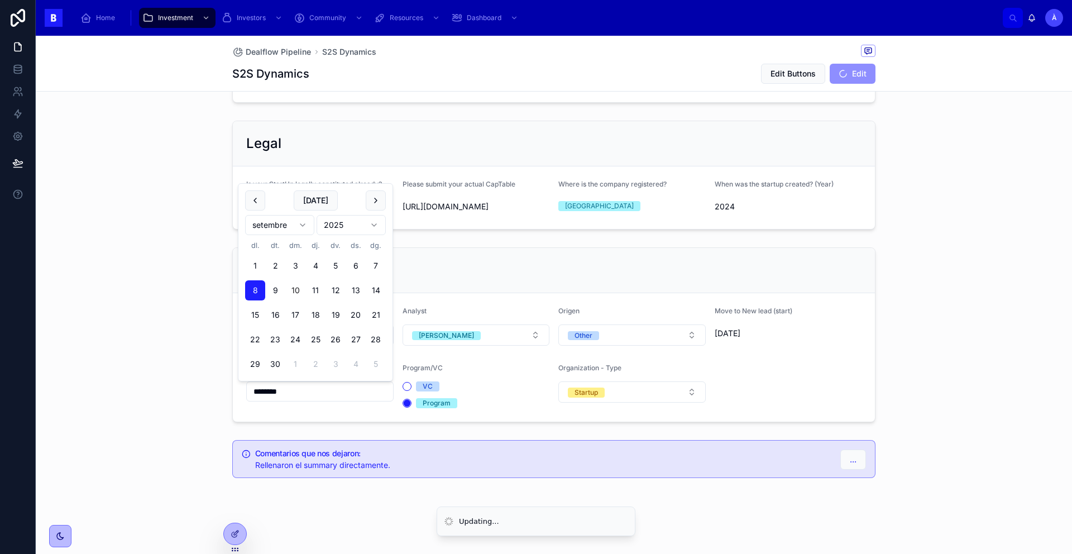
click at [366, 398] on input "********" at bounding box center [320, 392] width 146 height 16
click at [326, 199] on button "[DATE]" at bounding box center [316, 200] width 44 height 20
type input "*********"
click at [176, 312] on div "Dealflow Startup Stage 03.1 Arrange Second Meeting Analyst [PERSON_NAME] Other …" at bounding box center [554, 335] width 1036 height 184
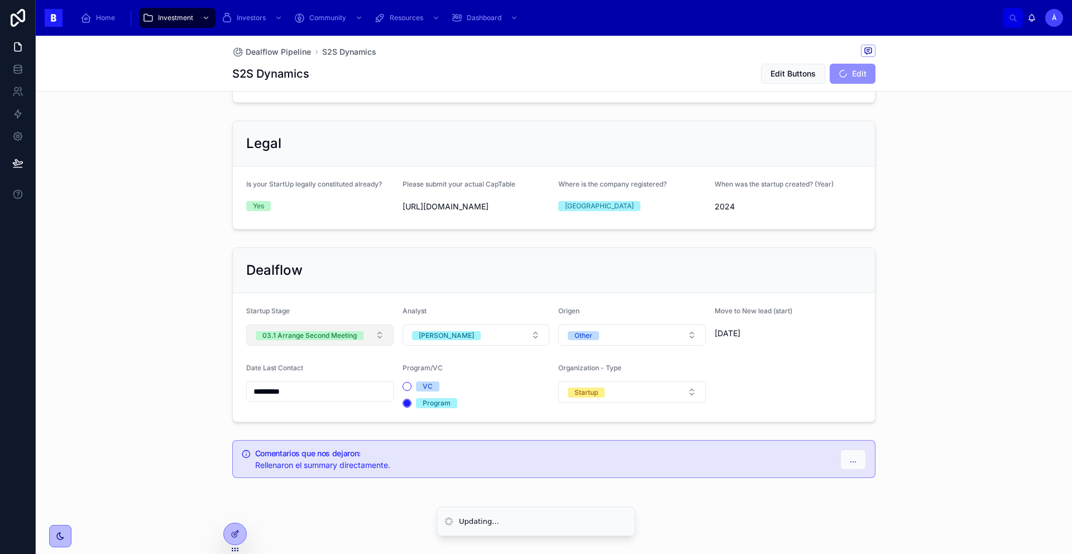
click at [286, 337] on div "03.1 Arrange Second Meeting" at bounding box center [309, 335] width 94 height 9
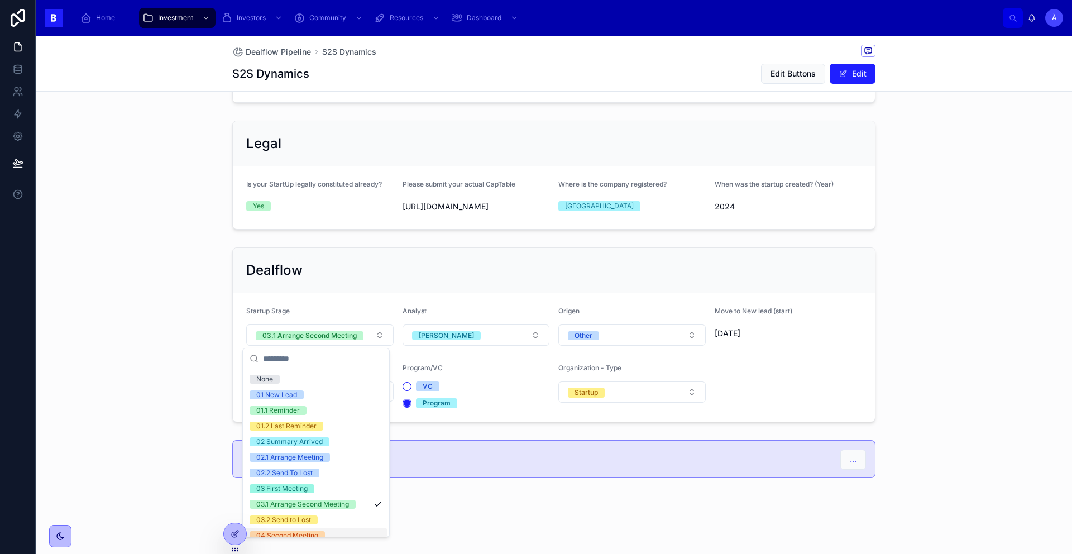
click at [291, 532] on div "04 Second Meeting" at bounding box center [287, 535] width 62 height 9
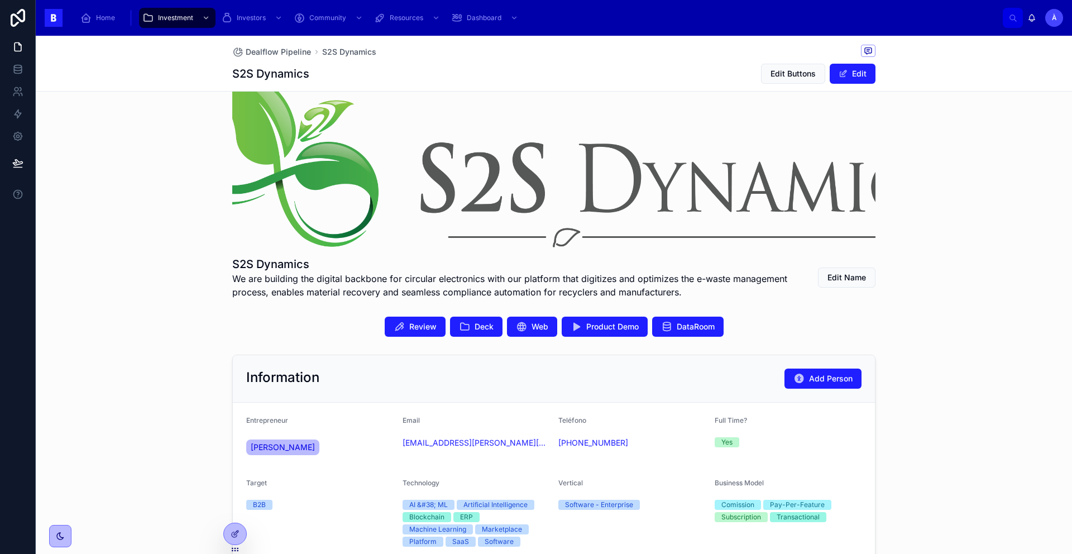
scroll to position [0, 0]
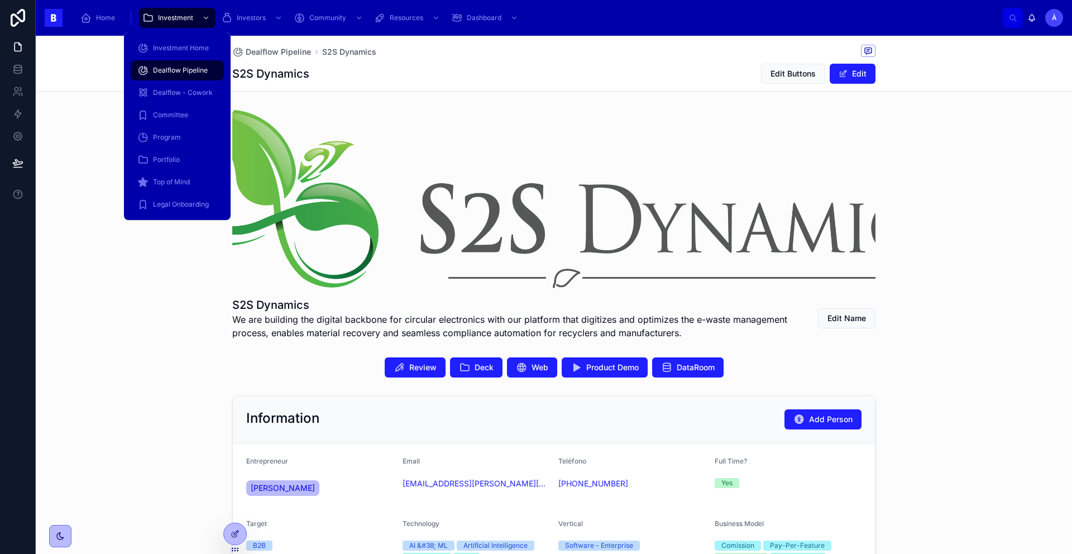
click at [188, 68] on span "Dealflow Pipeline" at bounding box center [180, 70] width 55 height 9
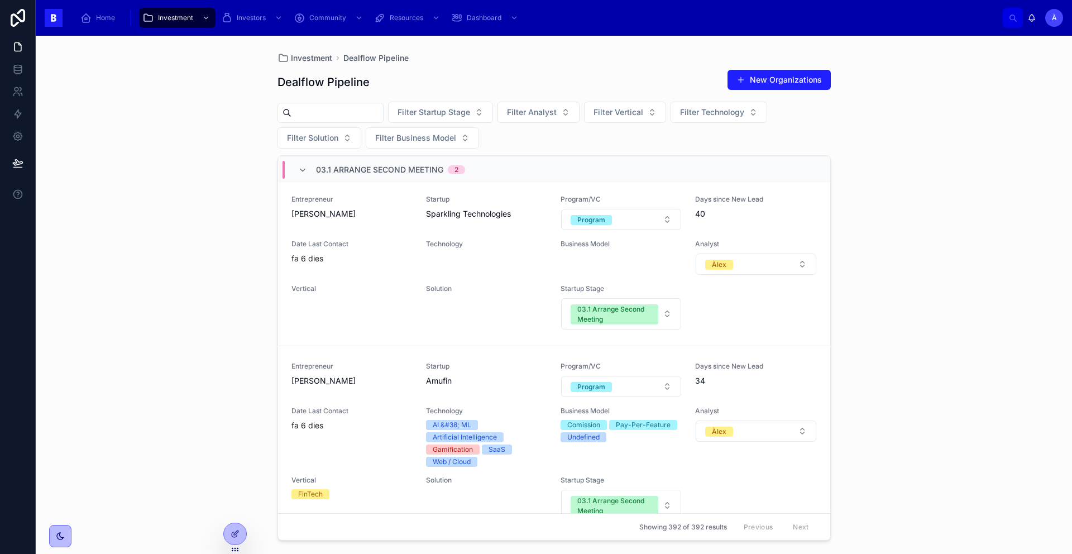
scroll to position [165, 0]
click at [375, 394] on div "Entrepreneur [PERSON_NAME]" at bounding box center [351, 379] width 121 height 36
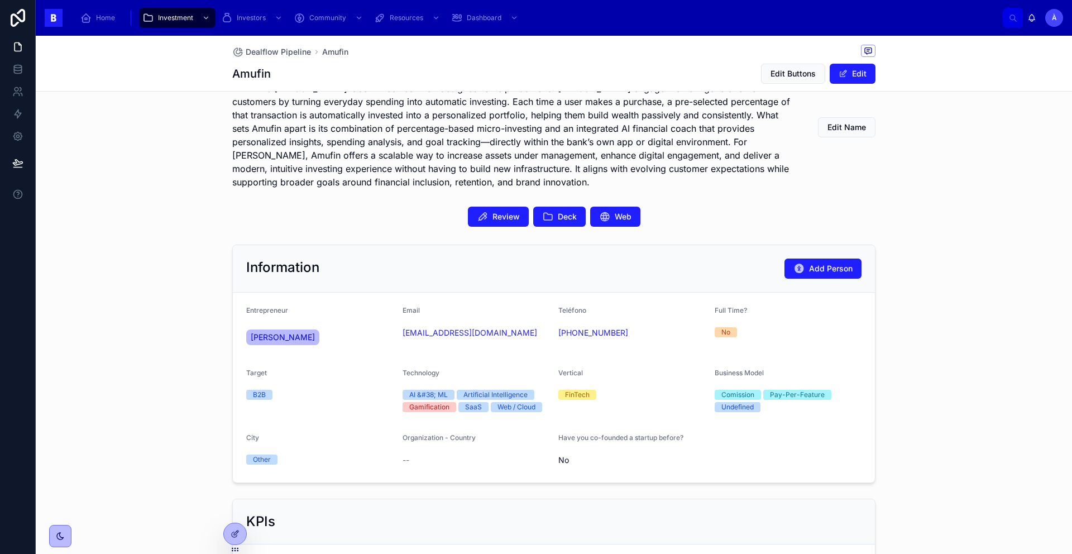
scroll to position [31, 0]
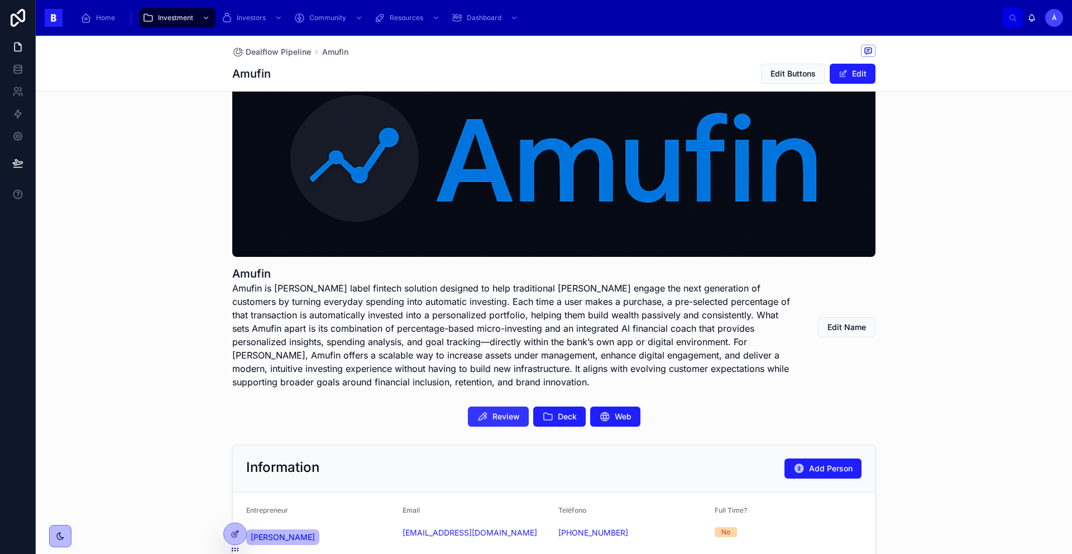
click at [499, 413] on span "Review" at bounding box center [505, 416] width 27 height 11
click at [558, 413] on span "Deck" at bounding box center [567, 416] width 19 height 11
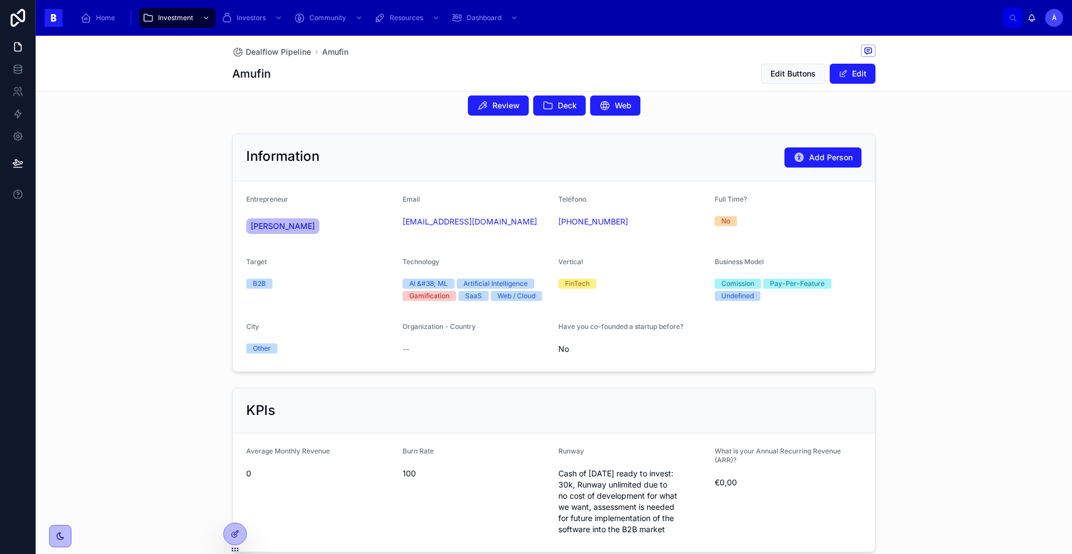
scroll to position [353, 0]
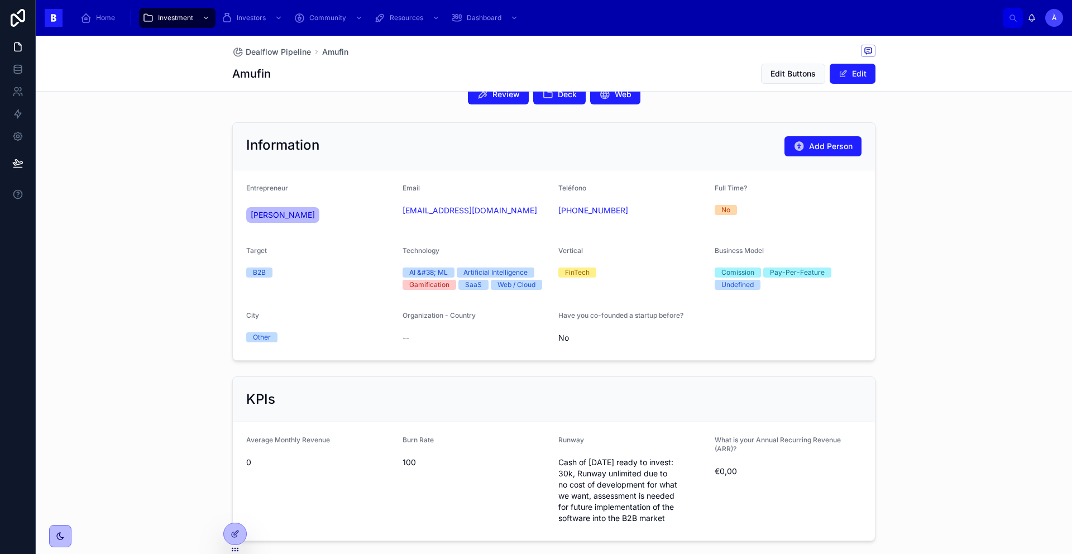
drag, startPoint x: 520, startPoint y: 224, endPoint x: 397, endPoint y: 212, distance: 123.4
click at [397, 212] on form "Entrepreneur [PERSON_NAME] Email [EMAIL_ADDRESS][DOMAIN_NAME] Teléfono [PHONE_N…" at bounding box center [554, 265] width 642 height 190
copy link "[EMAIL_ADDRESS][DOMAIN_NAME]"
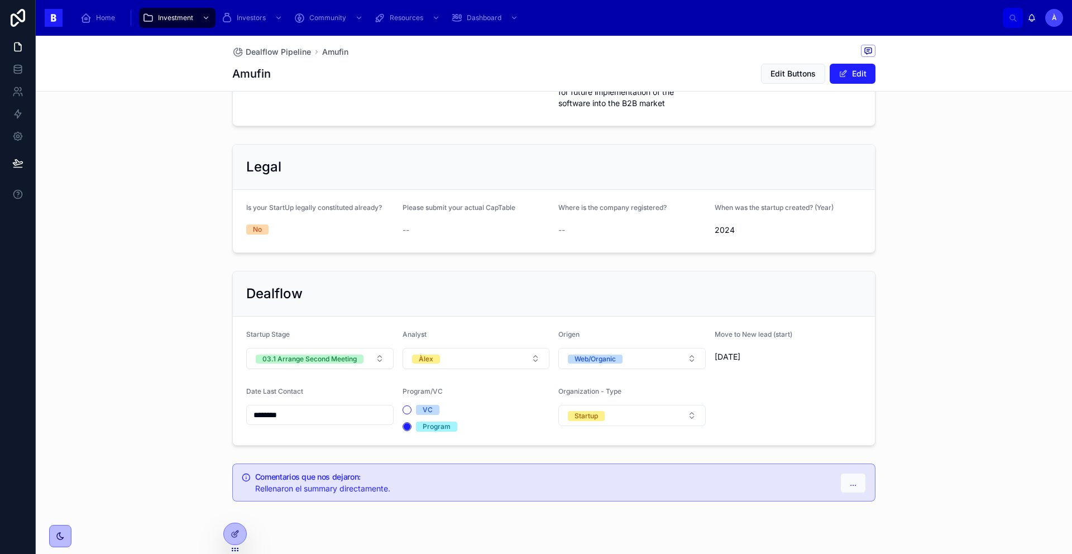
scroll to position [792, 0]
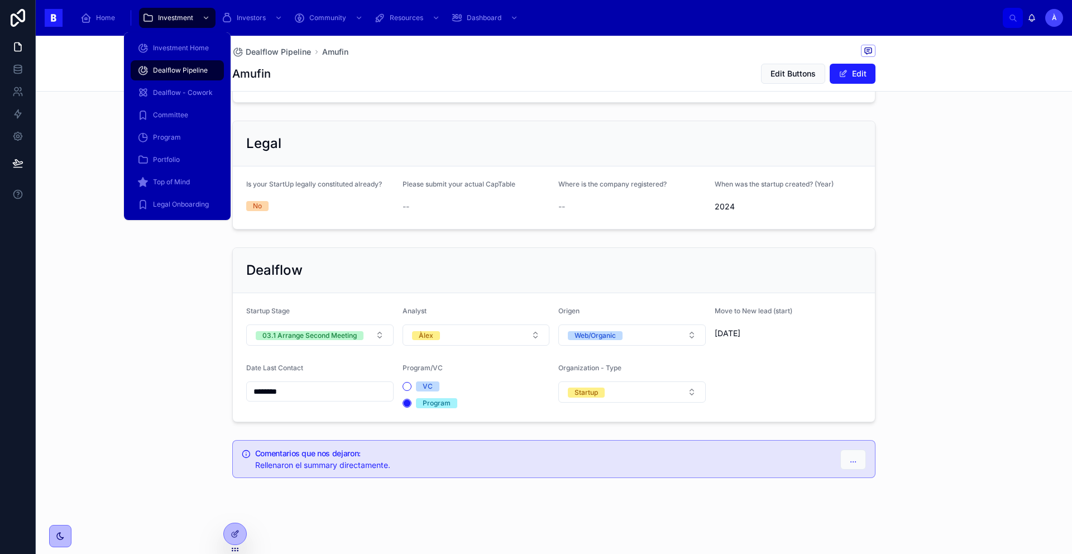
click at [182, 64] on div "Dealflow Pipeline" at bounding box center [177, 70] width 80 height 18
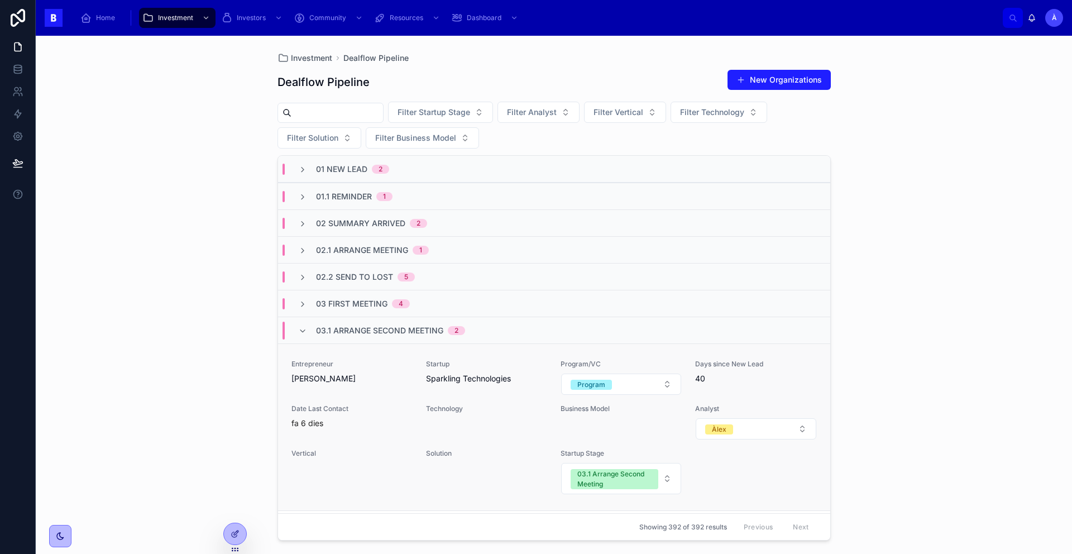
click at [389, 398] on div "Entrepreneur [PERSON_NAME] Startup Sparkling Technologies Program/VC Program Da…" at bounding box center [553, 427] width 525 height 135
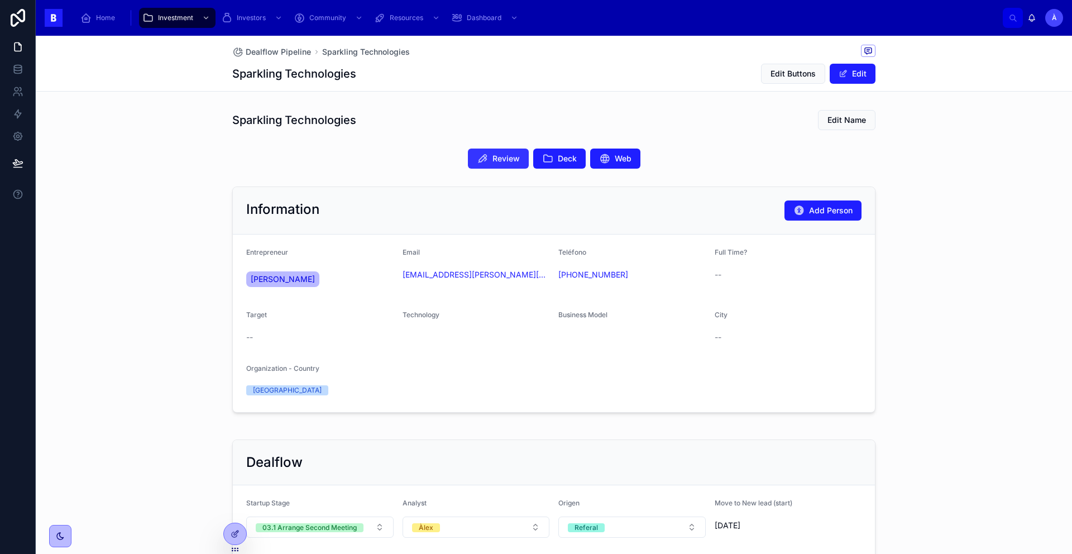
click at [495, 159] on span "Review" at bounding box center [505, 158] width 27 height 11
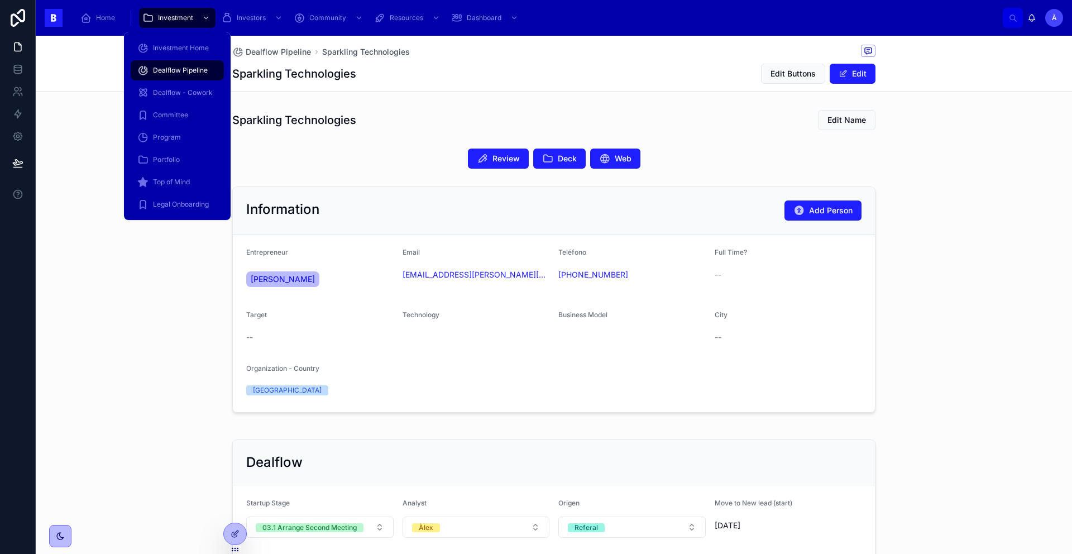
click at [173, 66] on span "Dealflow Pipeline" at bounding box center [180, 70] width 55 height 9
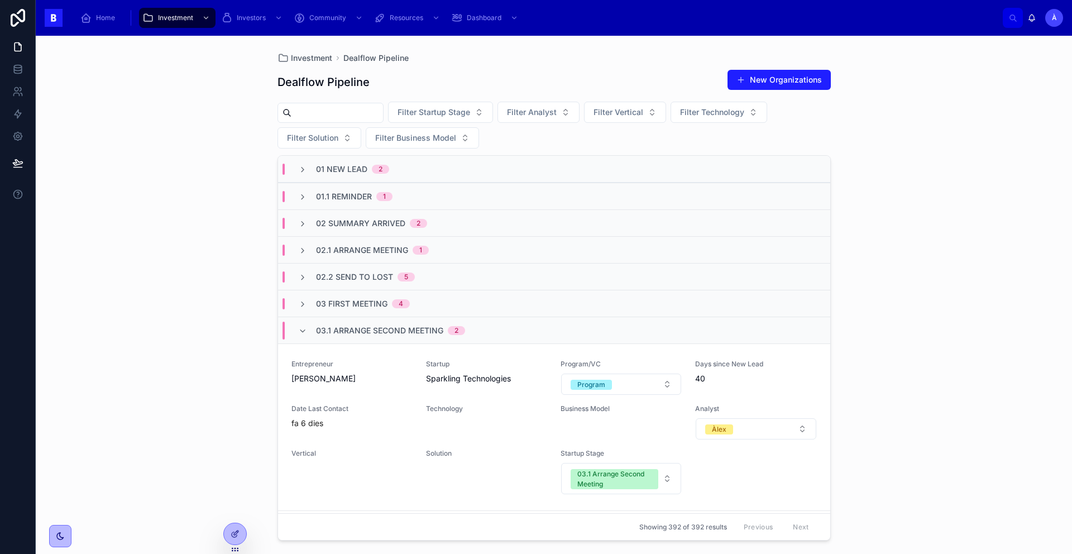
click at [374, 331] on span "03.1 Arrange Second Meeting" at bounding box center [379, 330] width 127 height 11
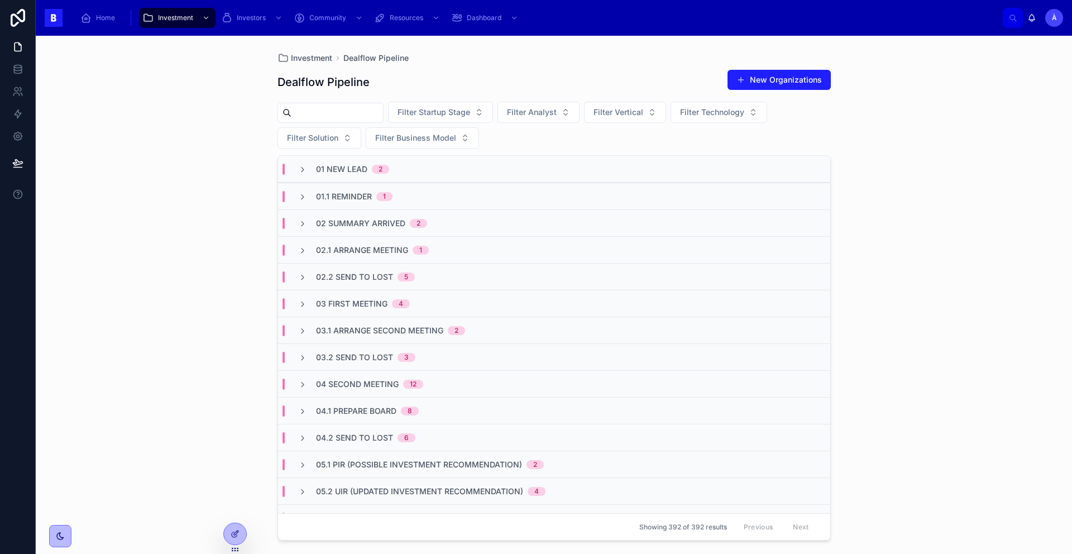
click at [367, 299] on span "03 First Meeting" at bounding box center [351, 303] width 71 height 11
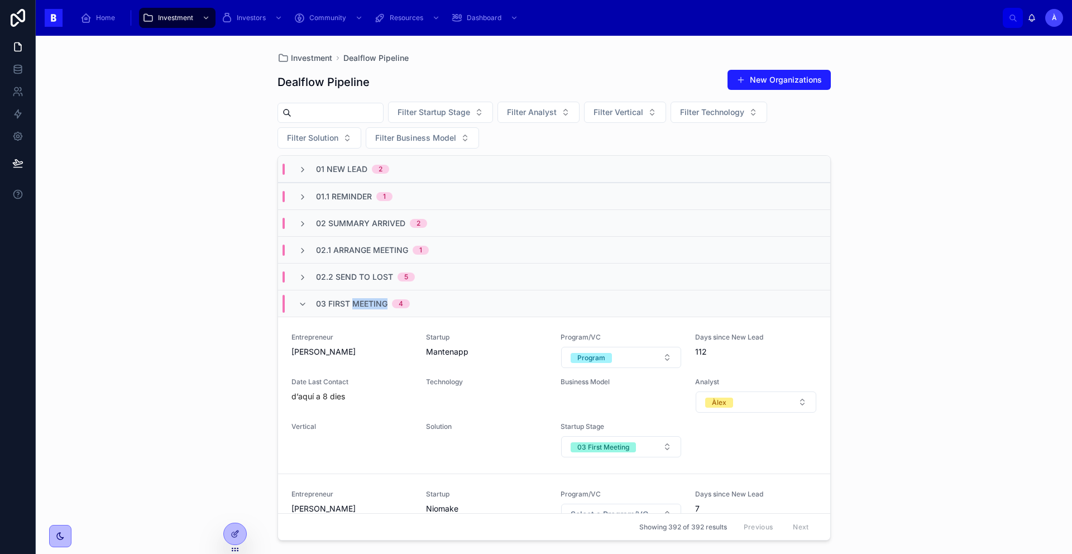
click at [367, 299] on span "03 First Meeting" at bounding box center [351, 303] width 71 height 11
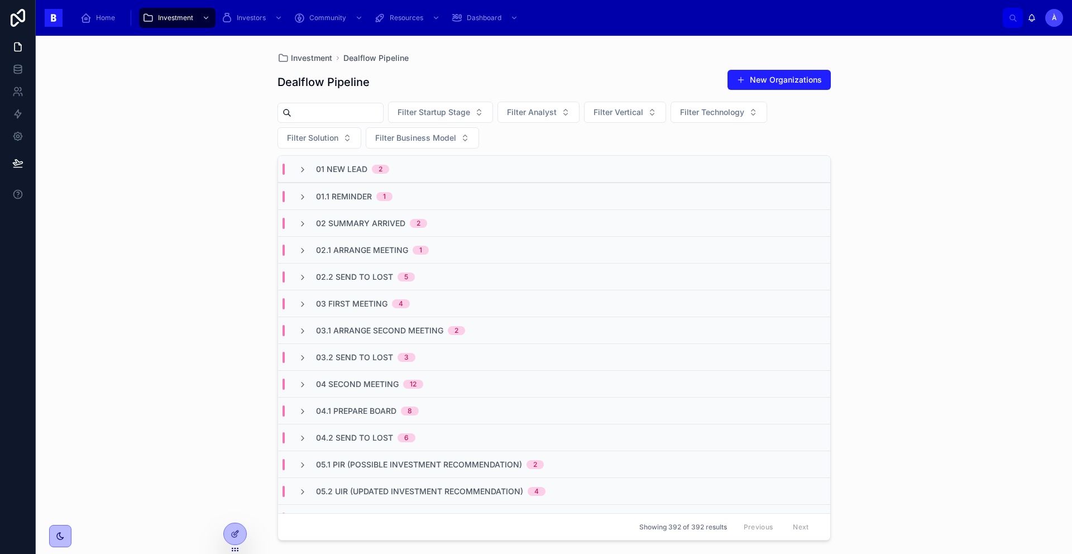
click at [370, 280] on span "02.2 Send To Lost" at bounding box center [354, 276] width 77 height 11
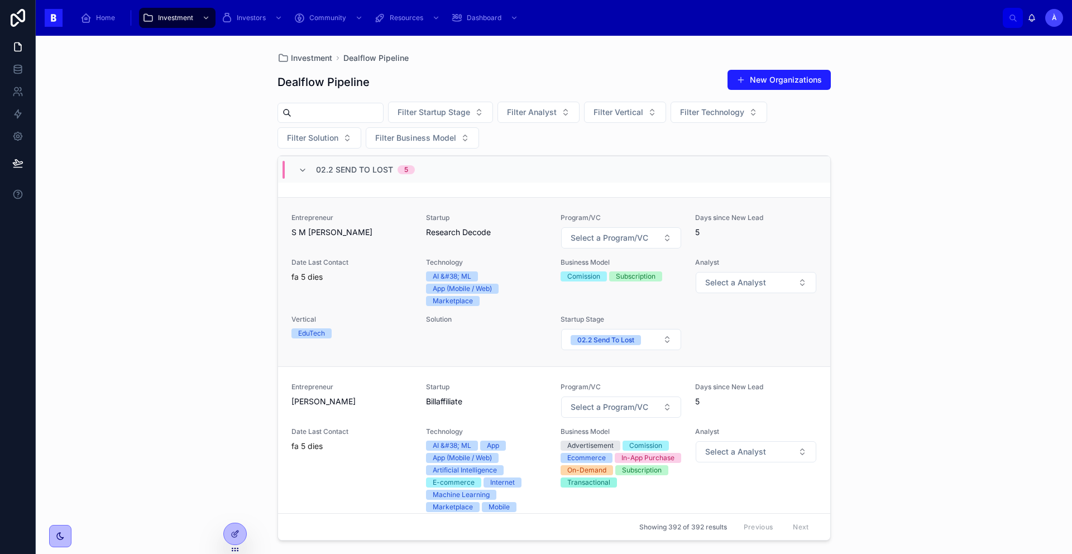
scroll to position [616, 0]
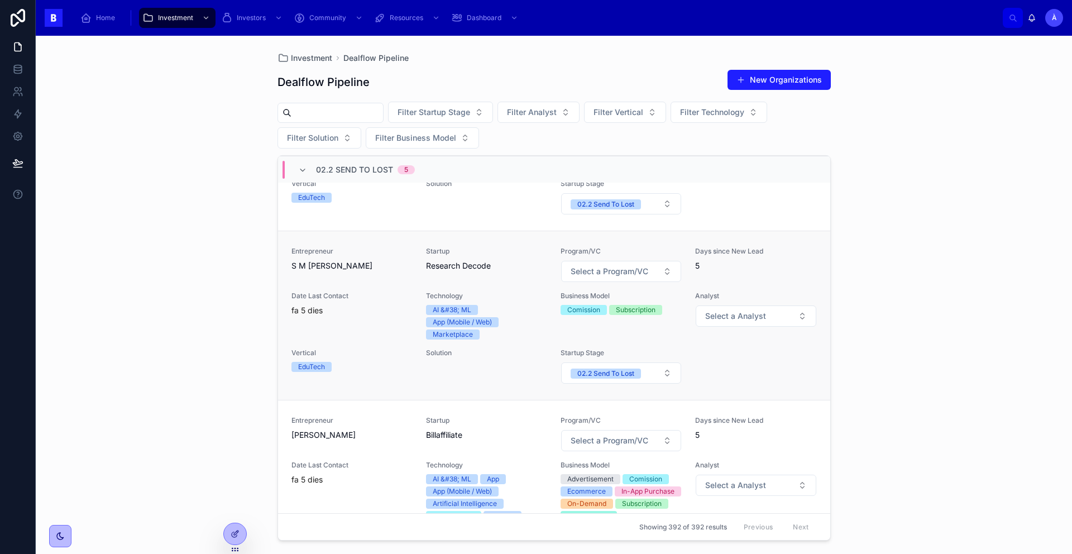
click at [375, 316] on div "fa 5 dies" at bounding box center [351, 310] width 121 height 11
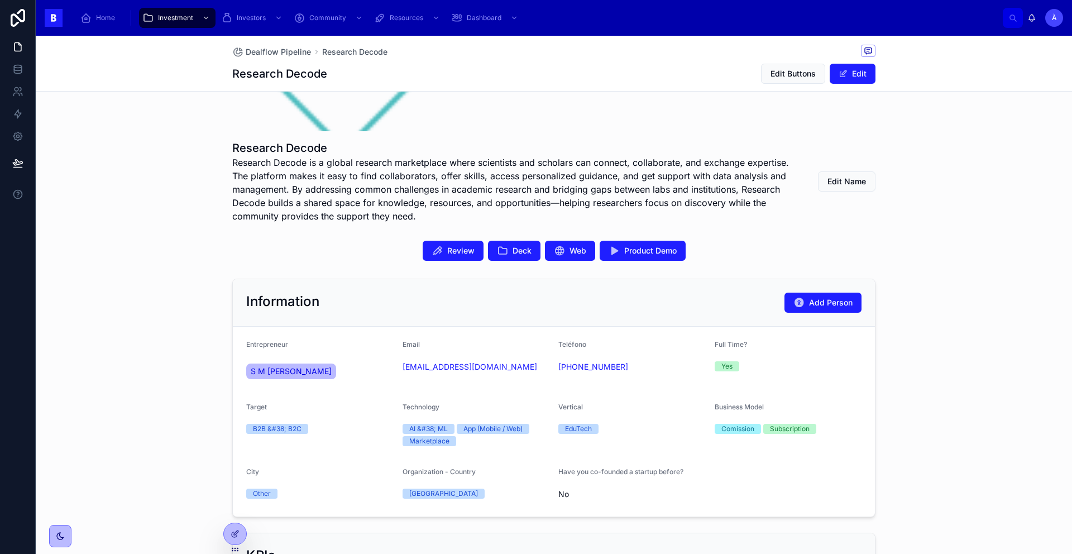
scroll to position [355, 0]
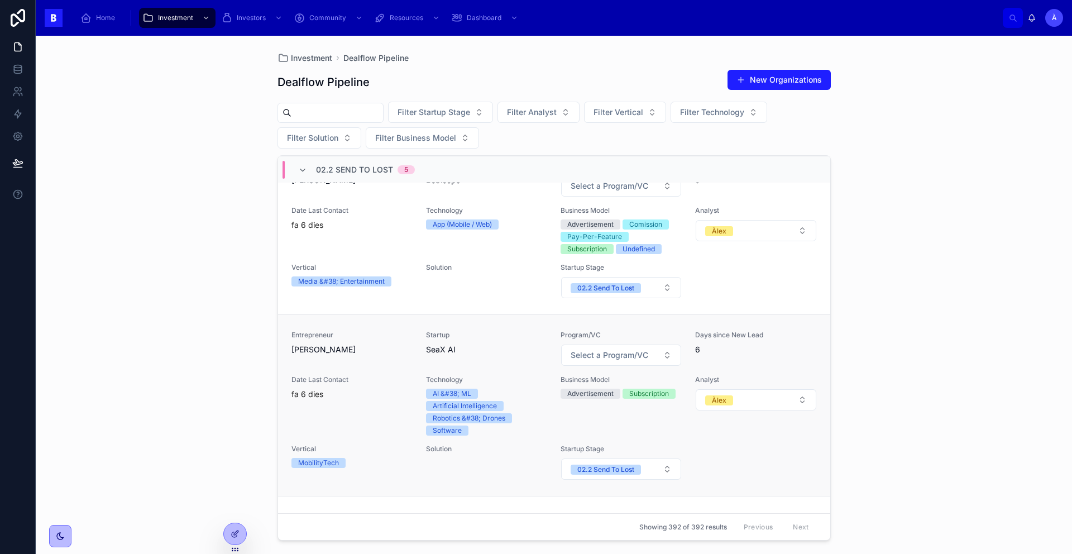
scroll to position [264, 0]
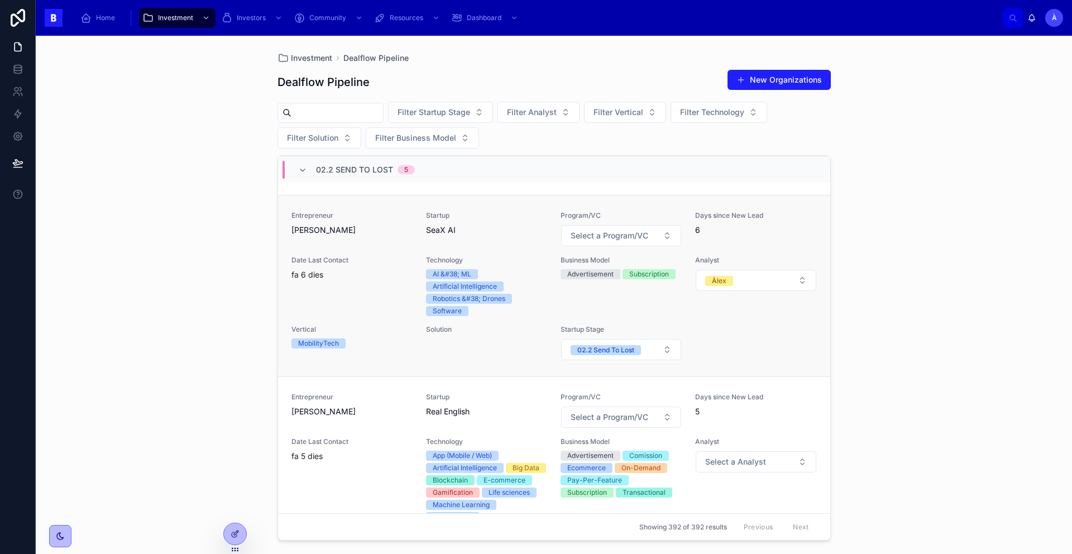
click at [382, 309] on div "Date Last Contact fa 6 dies" at bounding box center [351, 286] width 121 height 60
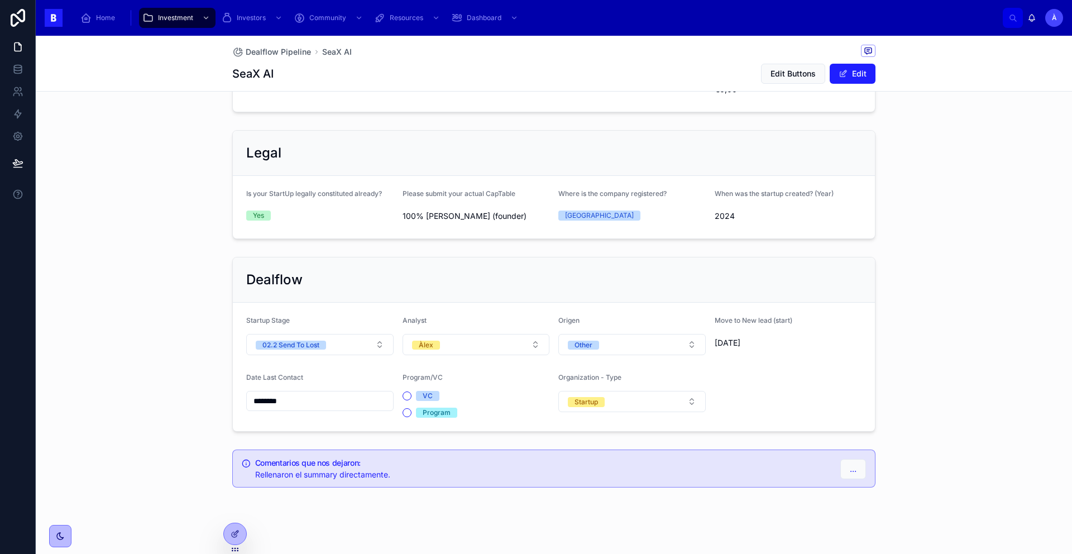
scroll to position [664, 0]
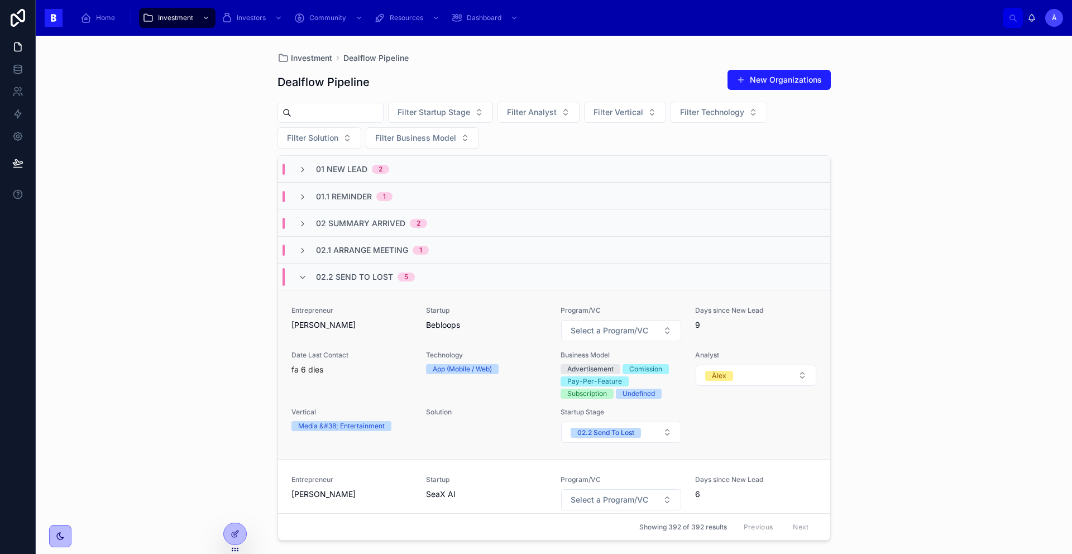
click at [380, 348] on div "Entrepreneur [PERSON_NAME] Startup Bebloops Program/VC Select a Program/VC Days…" at bounding box center [553, 374] width 525 height 137
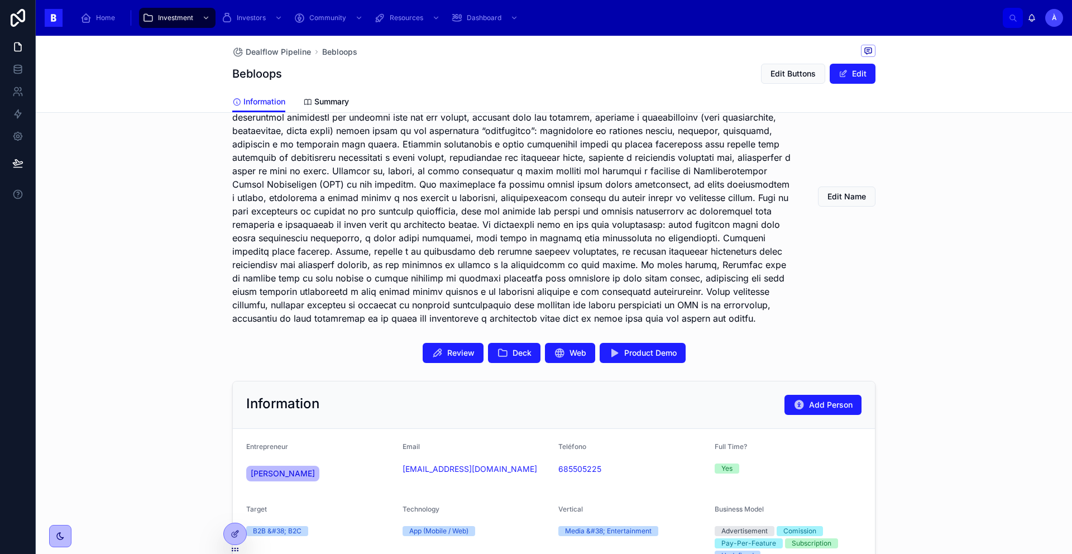
scroll to position [415, 0]
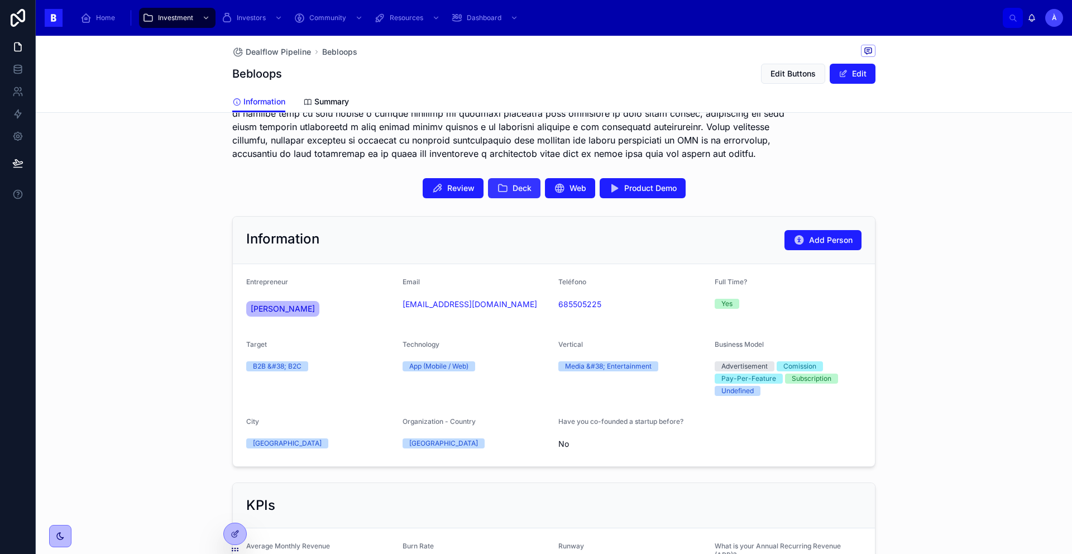
click at [514, 194] on span "Deck" at bounding box center [522, 188] width 19 height 11
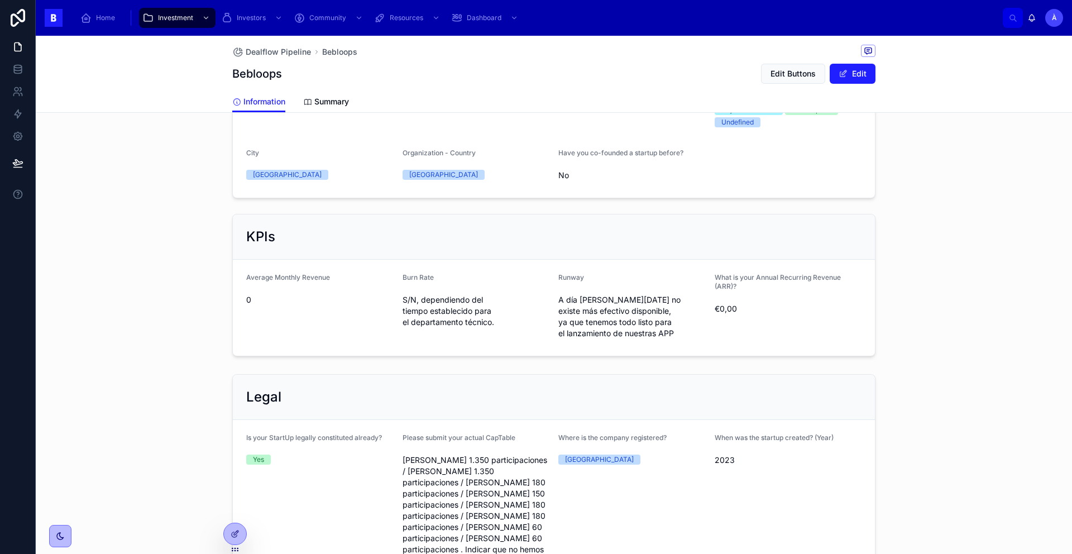
scroll to position [235, 0]
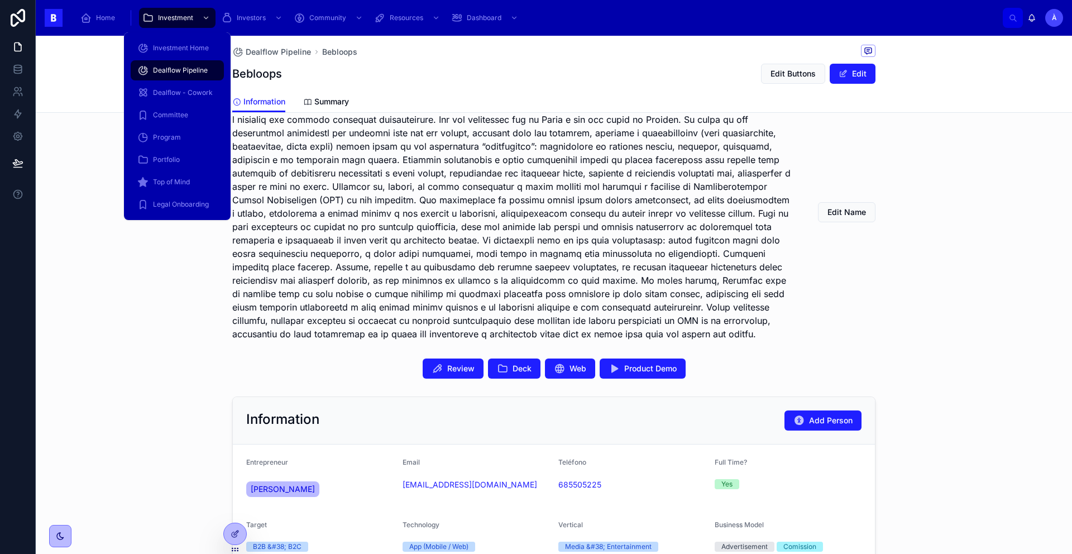
click at [190, 70] on span "Dealflow Pipeline" at bounding box center [180, 70] width 55 height 9
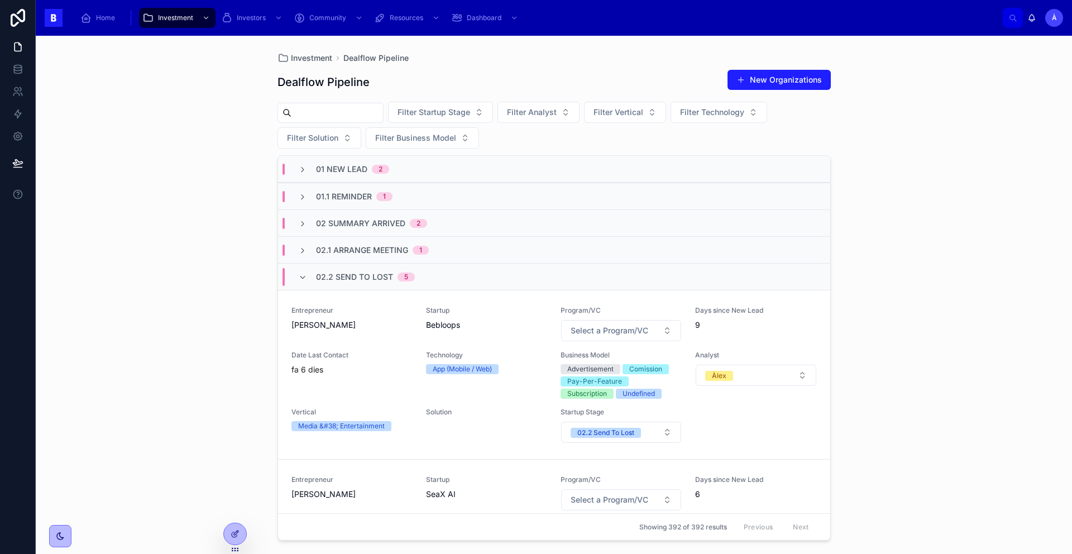
click at [358, 279] on span "02.2 Send To Lost" at bounding box center [354, 276] width 77 height 11
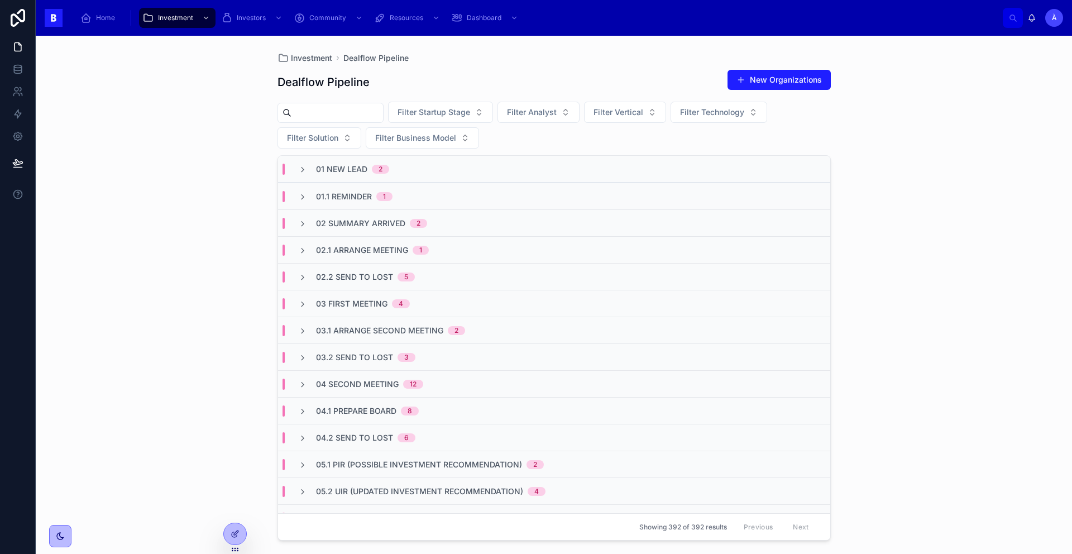
click at [357, 240] on div "02.1 Arrange Meeting 1" at bounding box center [554, 249] width 552 height 27
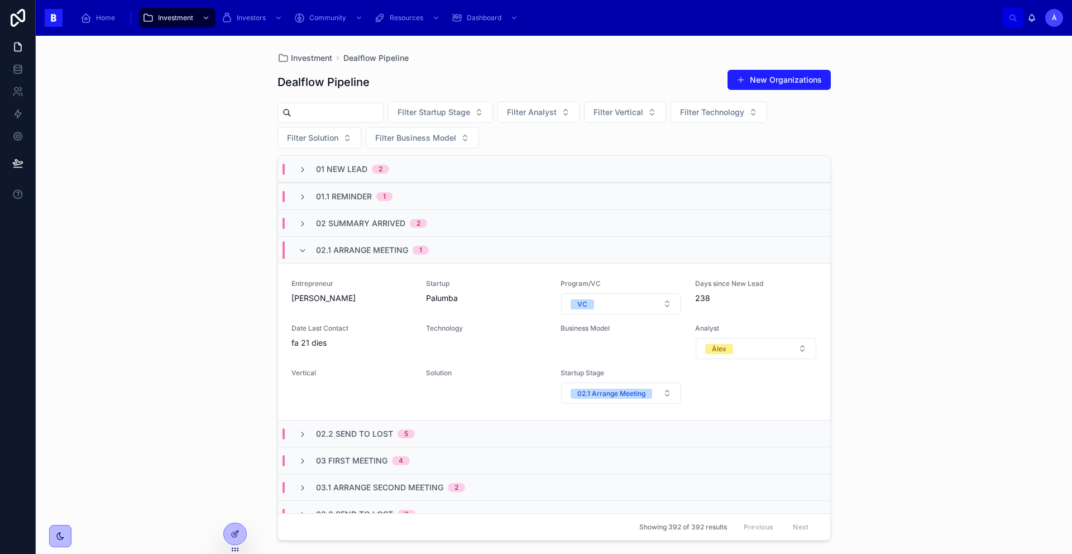
click at [356, 245] on span "02.1 Arrange Meeting" at bounding box center [362, 250] width 92 height 11
